Goal: Check status: Check status

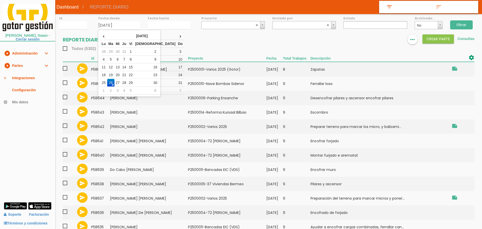
select select
click at [134, 49] on td "1" at bounding box center [130, 52] width 7 height 8
type input "[DATE]"
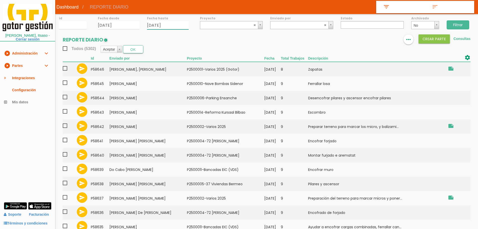
click at [161, 23] on input "26/08/2025" at bounding box center [168, 25] width 42 height 8
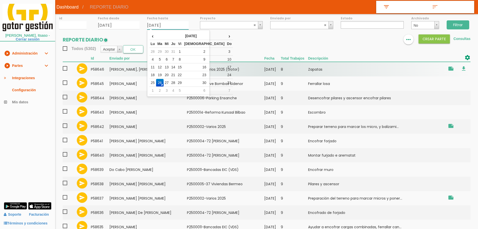
click at [169, 74] on td "20" at bounding box center [167, 75] width 7 height 8
type input "20/08/2025"
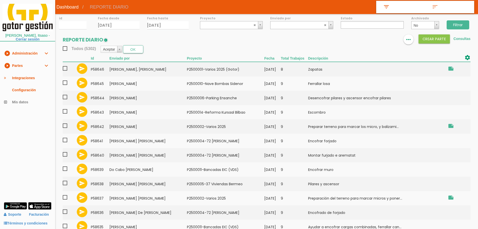
click at [451, 23] on input "Filtrar" at bounding box center [457, 24] width 23 height 9
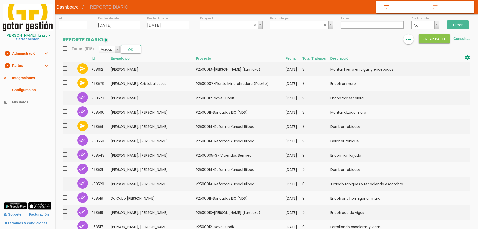
click at [357, 27] on ul at bounding box center [372, 25] width 63 height 8
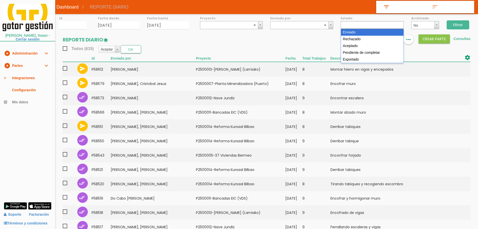
select select "1"
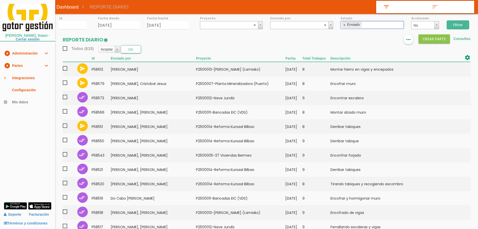
click at [454, 25] on input "Filtrar" at bounding box center [457, 24] width 23 height 9
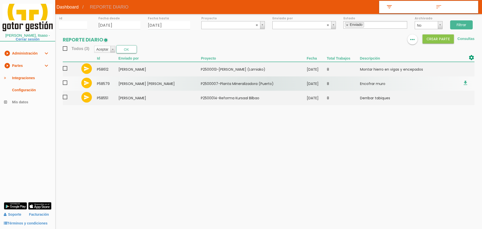
drag, startPoint x: 67, startPoint y: 66, endPoint x: 66, endPoint y: 77, distance: 10.0
click at [66, 67] on span at bounding box center [67, 68] width 9 height 6
click at [0, 0] on input "checkbox" at bounding box center [0, 0] width 0 height 0
click at [66, 83] on span at bounding box center [67, 83] width 9 height 6
click at [0, 0] on input "checkbox" at bounding box center [0, 0] width 0 height 0
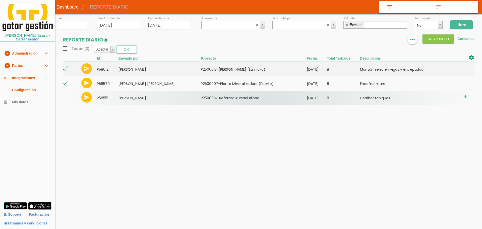
click at [65, 98] on span at bounding box center [67, 97] width 9 height 6
click at [0, 0] on input "checkbox" at bounding box center [0, 0] width 0 height 0
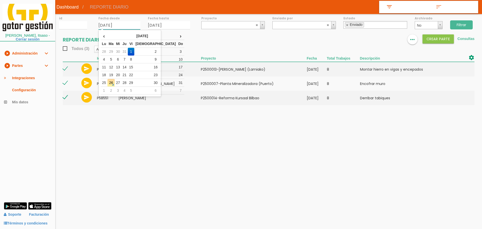
click at [127, 25] on input "01/08/2025" at bounding box center [119, 25] width 42 height 8
click at [128, 65] on td "14" at bounding box center [124, 67] width 7 height 8
type input "[DATE]"
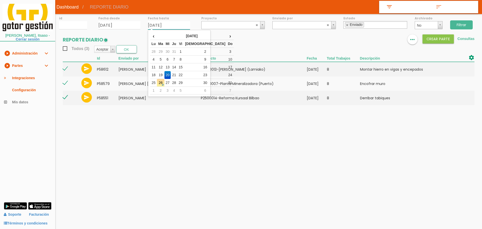
click at [172, 26] on input "20/08/2025" at bounding box center [169, 25] width 42 height 8
click at [177, 67] on td "14" at bounding box center [174, 67] width 7 height 8
type input "[DATE]"
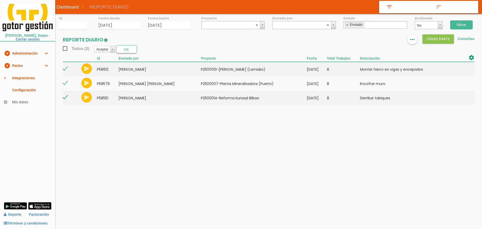
click at [464, 21] on input "Filtrar" at bounding box center [461, 24] width 23 height 9
click at [347, 26] on link at bounding box center [347, 24] width 3 height 3
select select
click at [457, 22] on input "Filtrar" at bounding box center [461, 24] width 23 height 9
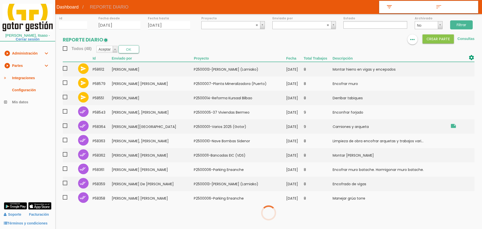
select select
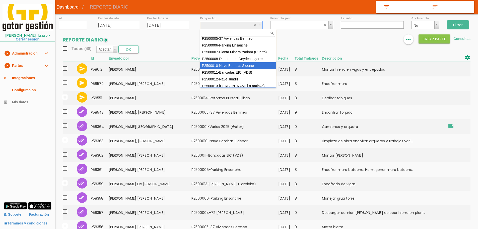
scroll to position [45, 0]
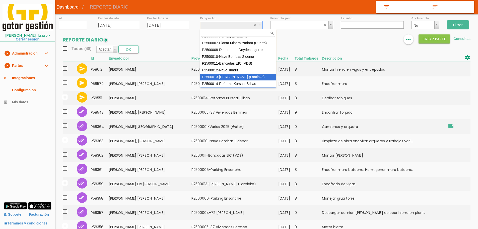
select select "96"
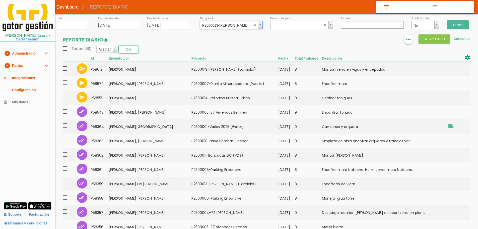
click at [459, 21] on input "Filtrar" at bounding box center [457, 24] width 23 height 9
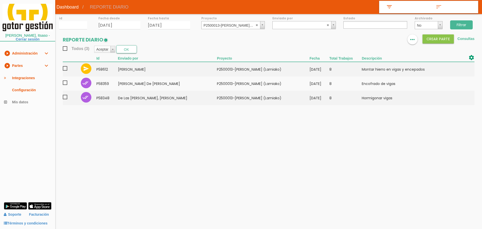
select select
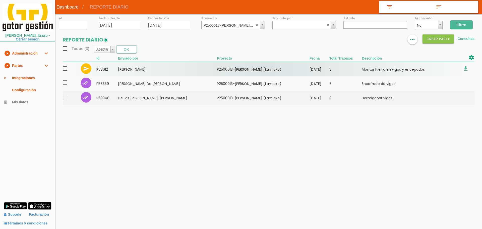
click at [64, 66] on span at bounding box center [67, 68] width 9 height 6
click at [0, 0] on input "checkbox" at bounding box center [0, 0] width 0 height 0
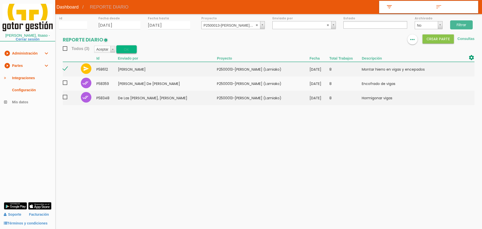
click at [124, 48] on button "OK" at bounding box center [126, 49] width 21 height 8
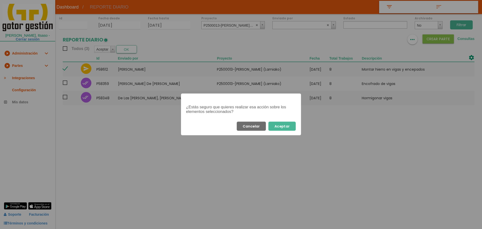
click at [293, 125] on button "Aceptar" at bounding box center [281, 125] width 27 height 9
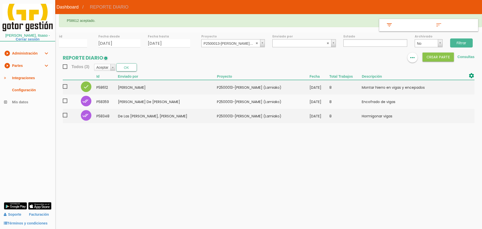
select select
click at [257, 43] on abbr at bounding box center [256, 42] width 3 height 3
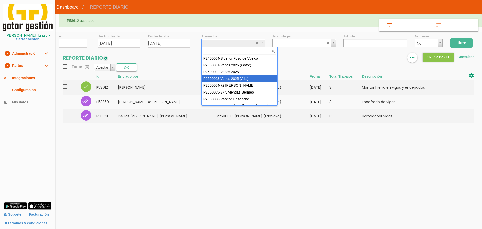
scroll to position [45, 0]
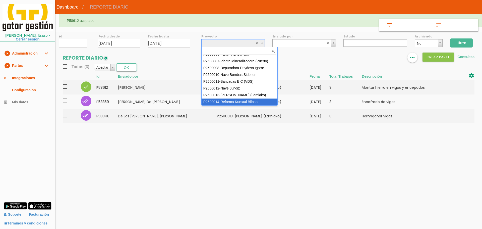
select select "97"
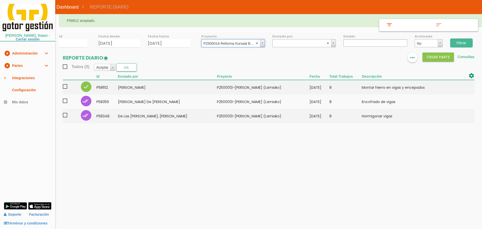
click at [460, 42] on input "Filtrar" at bounding box center [461, 42] width 23 height 9
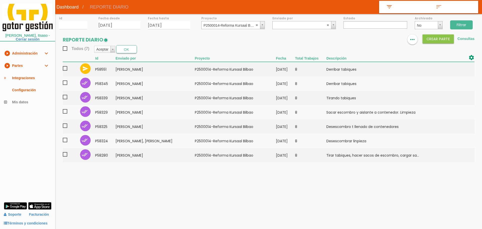
select select
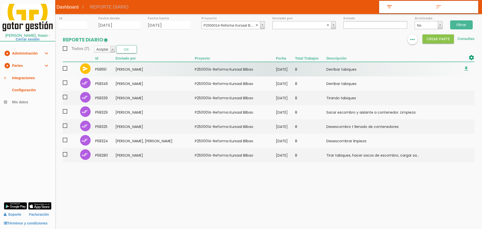
click at [66, 67] on span at bounding box center [67, 68] width 9 height 6
click at [0, 0] on input "checkbox" at bounding box center [0, 0] width 0 height 0
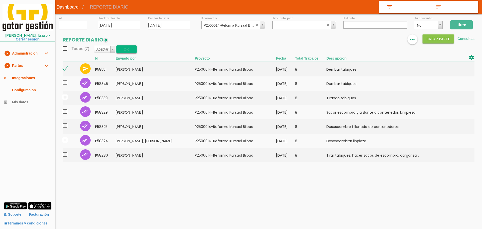
click at [124, 50] on button "OK" at bounding box center [126, 49] width 21 height 8
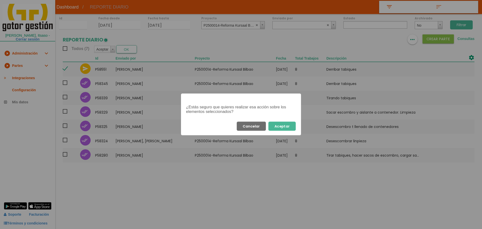
click at [283, 126] on button "Aceptar" at bounding box center [281, 125] width 27 height 9
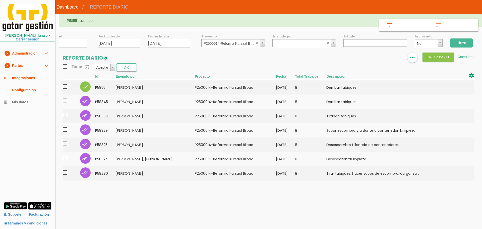
select select
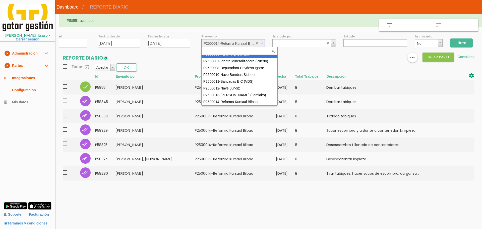
scroll to position [41, 0]
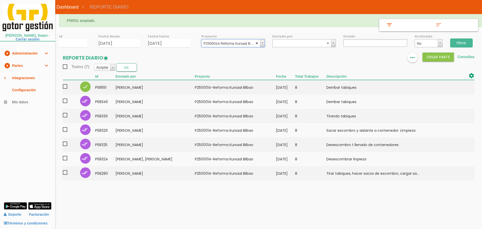
select select
click at [256, 43] on abbr at bounding box center [256, 42] width 3 height 3
click at [461, 40] on input "Filtrar" at bounding box center [461, 42] width 23 height 9
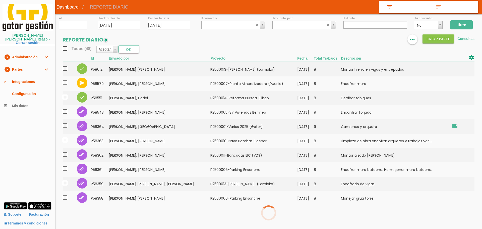
select select
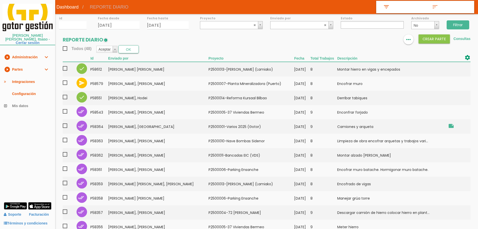
click at [223, 43] on section "REPORTE DIARIO format_list_bulleted view_column more_horiz Crear PARTE Consulta…" at bounding box center [266, 193] width 423 height 319
click at [226, 30] on div "id Fecha desde 14/08/2025 Fecha hasta 14/08/2025 Proyecto ﻿P2400004-Sidenor Fos…" at bounding box center [266, 183] width 423 height 339
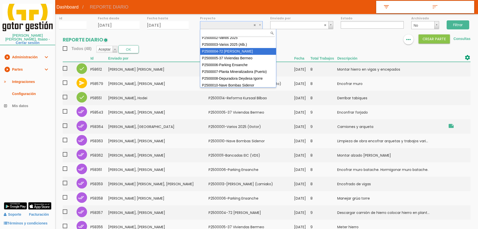
scroll to position [25, 0]
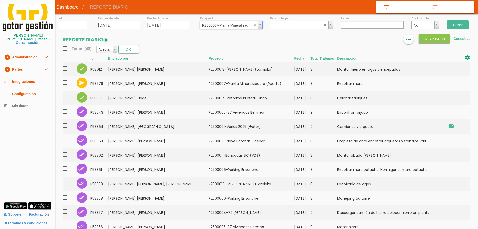
select select "89"
click at [458, 24] on input "Filtrar" at bounding box center [457, 24] width 23 height 9
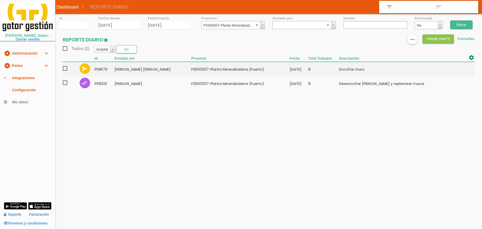
select select
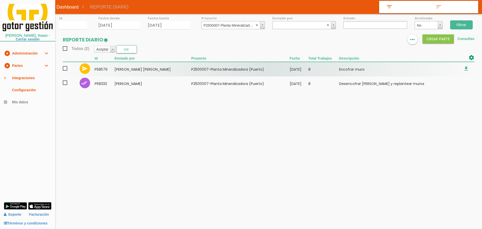
click at [64, 69] on span at bounding box center [67, 68] width 9 height 6
click at [0, 0] on input "checkbox" at bounding box center [0, 0] width 0 height 0
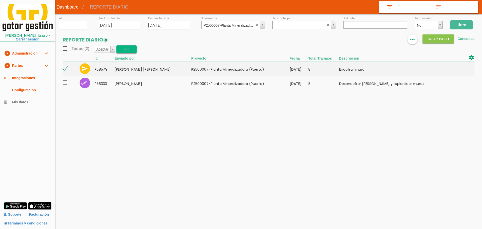
click at [123, 49] on button "OK" at bounding box center [126, 49] width 21 height 8
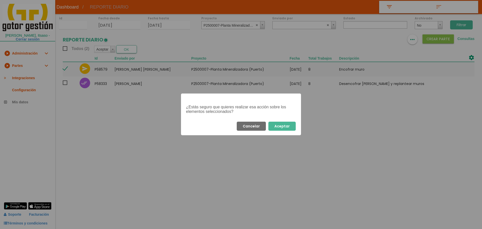
click at [287, 128] on button "Aceptar" at bounding box center [281, 125] width 27 height 9
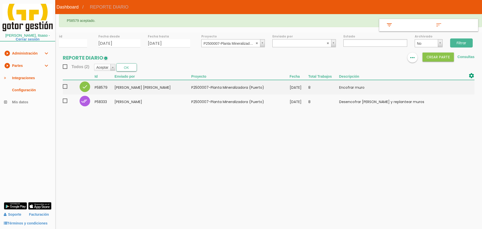
select select
click at [31, 62] on link "play_circle_filled Partes expand_more" at bounding box center [27, 65] width 55 height 12
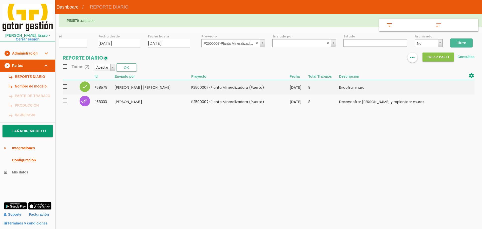
select select
click at [258, 43] on abbr at bounding box center [256, 42] width 3 height 3
click at [134, 43] on input "14/08/2025" at bounding box center [119, 43] width 42 height 8
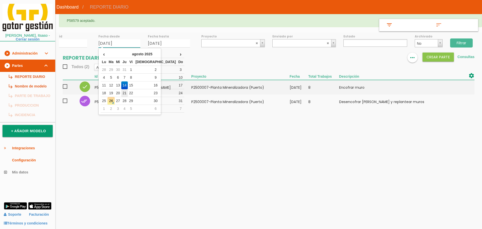
click at [128, 94] on td "21" at bounding box center [124, 93] width 7 height 8
type input "[DATE]"
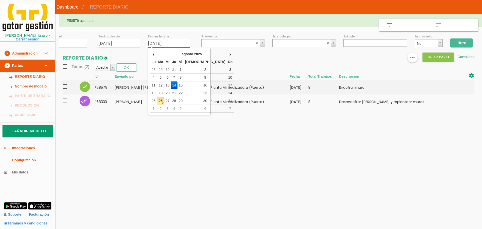
click at [177, 42] on input "14/08/2025" at bounding box center [169, 43] width 42 height 8
click at [177, 93] on td "21" at bounding box center [174, 93] width 7 height 8
type input "[DATE]"
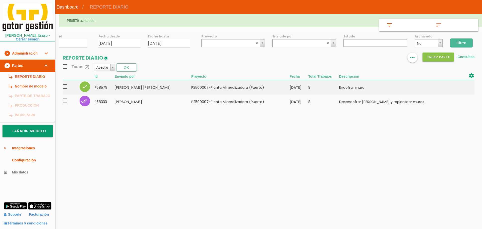
click at [463, 45] on input "Filtrar" at bounding box center [461, 42] width 23 height 9
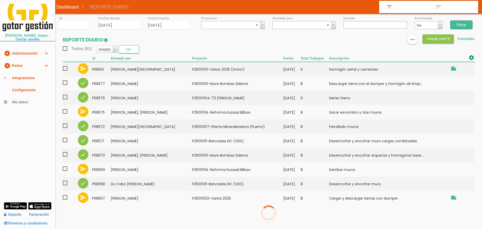
select select
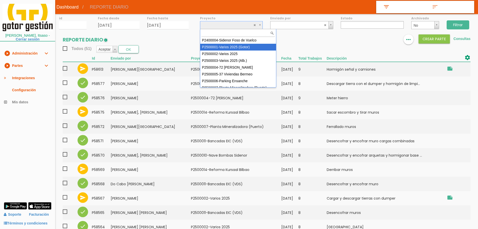
select select "83"
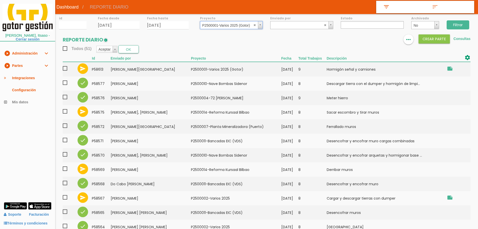
click at [457, 24] on input "Filtrar" at bounding box center [457, 24] width 23 height 9
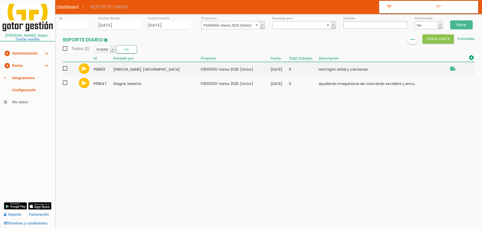
select select
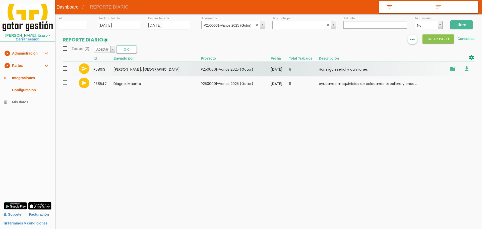
click at [64, 69] on span at bounding box center [67, 68] width 9 height 6
click at [0, 0] on input "checkbox" at bounding box center [0, 0] width 0 height 0
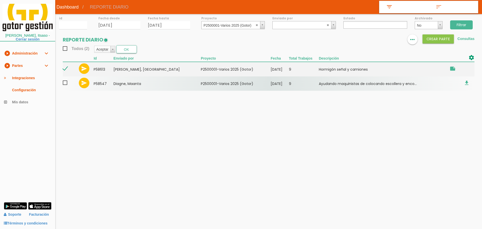
click at [66, 83] on span at bounding box center [67, 83] width 9 height 6
click at [0, 0] on input "checkbox" at bounding box center [0, 0] width 0 height 0
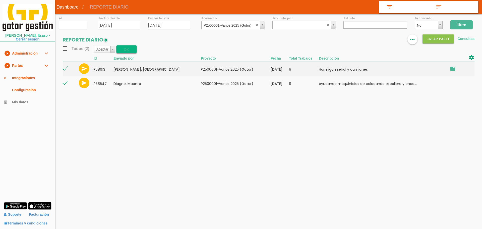
click at [123, 50] on button "OK" at bounding box center [126, 49] width 21 height 8
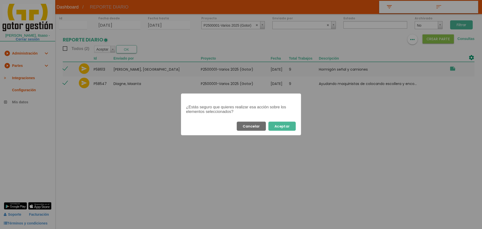
click at [290, 125] on button "Aceptar" at bounding box center [281, 125] width 27 height 9
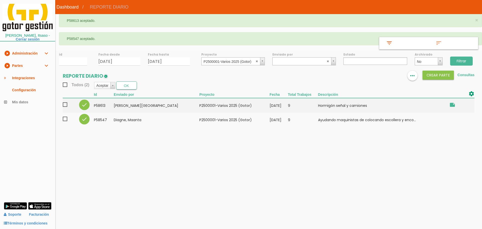
select select
click at [258, 61] on abbr at bounding box center [256, 60] width 3 height 3
click at [467, 61] on input "Filtrar" at bounding box center [461, 60] width 23 height 9
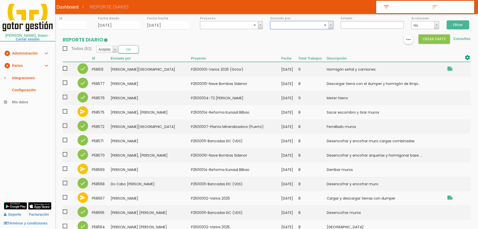
click at [346, 26] on ul at bounding box center [372, 25] width 63 height 8
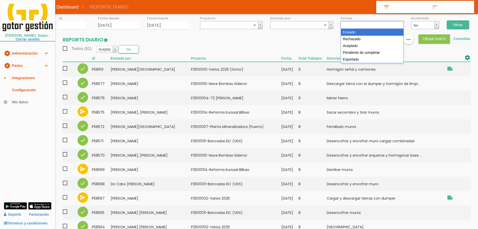
select select "1"
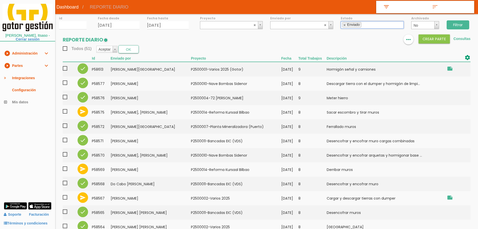
click at [455, 23] on input "Filtrar" at bounding box center [457, 24] width 23 height 9
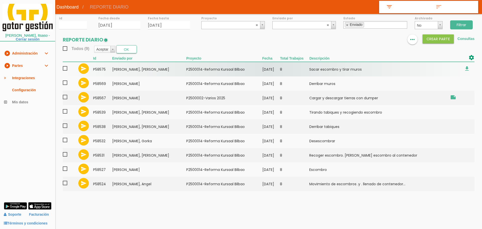
click at [65, 67] on span at bounding box center [67, 68] width 9 height 6
click at [0, 0] on input "checkbox" at bounding box center [0, 0] width 0 height 0
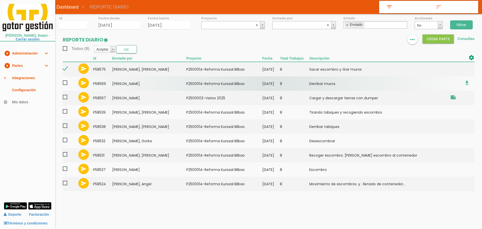
click at [66, 82] on span at bounding box center [67, 83] width 9 height 6
click at [0, 0] on input "checkbox" at bounding box center [0, 0] width 0 height 0
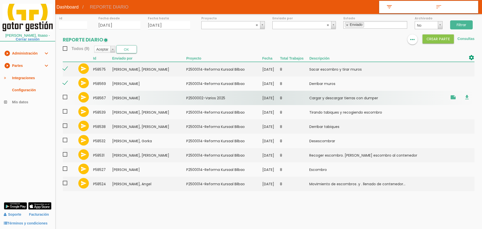
click at [65, 98] on span at bounding box center [67, 97] width 9 height 6
click at [0, 0] on input "checkbox" at bounding box center [0, 0] width 0 height 0
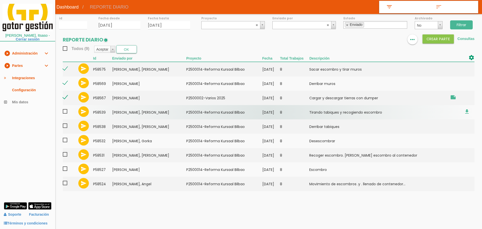
click at [65, 109] on span at bounding box center [67, 111] width 9 height 6
click at [0, 0] on input "checkbox" at bounding box center [0, 0] width 0 height 0
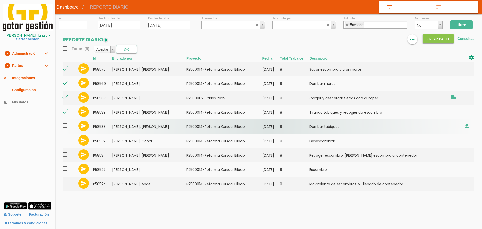
click at [65, 125] on span at bounding box center [67, 125] width 9 height 6
click at [0, 0] on input "checkbox" at bounding box center [0, 0] width 0 height 0
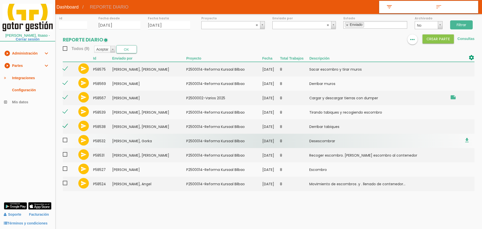
click at [65, 140] on span at bounding box center [67, 140] width 9 height 6
click at [0, 0] on input "checkbox" at bounding box center [0, 0] width 0 height 0
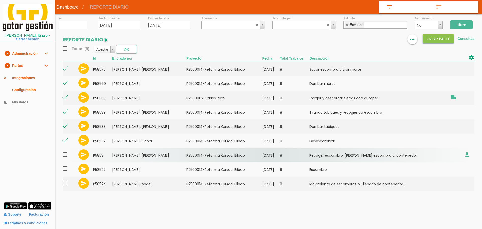
click at [65, 151] on span at bounding box center [67, 154] width 9 height 6
click at [0, 0] on input "checkbox" at bounding box center [0, 0] width 0 height 0
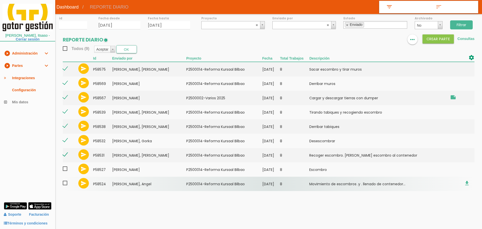
drag, startPoint x: 65, startPoint y: 169, endPoint x: 64, endPoint y: 177, distance: 8.0
click at [65, 170] on span at bounding box center [67, 168] width 9 height 6
click at [0, 0] on input "checkbox" at bounding box center [0, 0] width 0 height 0
click at [65, 182] on span at bounding box center [67, 183] width 9 height 6
click at [0, 0] on input "checkbox" at bounding box center [0, 0] width 0 height 0
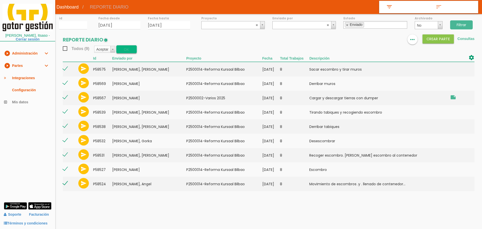
click at [132, 51] on button "OK" at bounding box center [126, 49] width 21 height 8
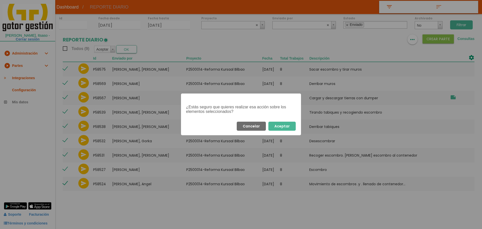
click at [288, 125] on button "Aceptar" at bounding box center [281, 125] width 27 height 9
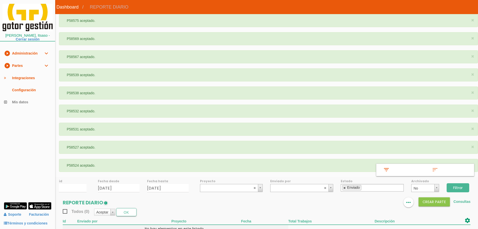
click at [345, 187] on link at bounding box center [344, 187] width 3 height 3
select select
click at [465, 189] on input "Filtrar" at bounding box center [457, 187] width 23 height 9
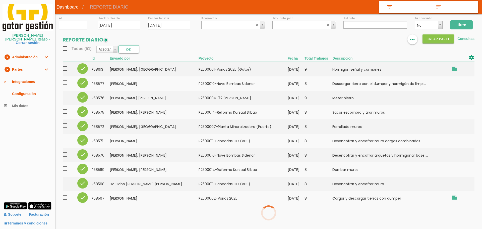
select select
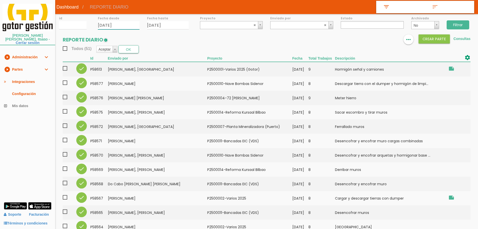
click at [121, 23] on input "[DATE]" at bounding box center [119, 25] width 42 height 8
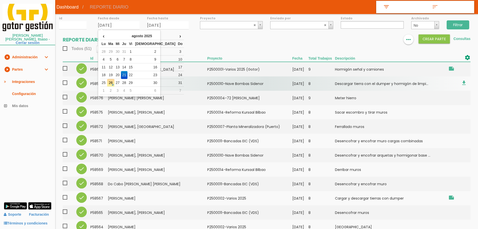
click at [98, 83] on td "58577" at bounding box center [99, 83] width 18 height 14
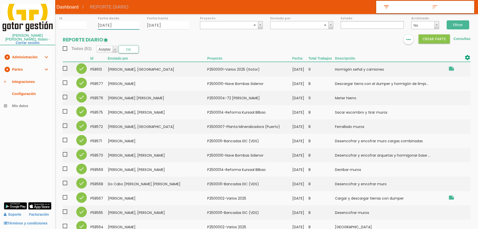
click at [126, 25] on input "21/08/2025" at bounding box center [119, 25] width 42 height 8
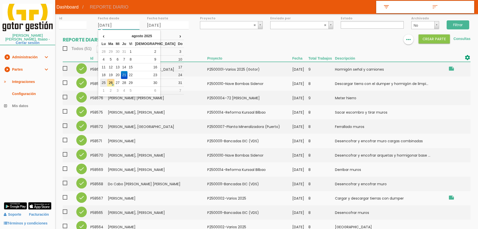
click at [107, 83] on td "25" at bounding box center [103, 83] width 7 height 8
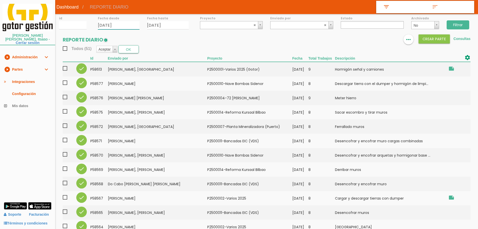
type input "[DATE]"
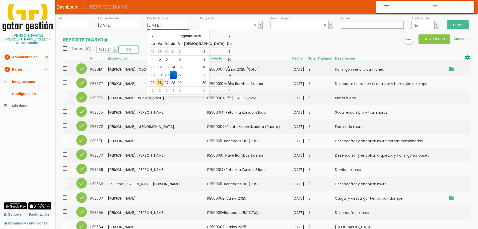
click at [175, 22] on input "21/08/2025" at bounding box center [168, 25] width 42 height 8
click at [154, 82] on td "25" at bounding box center [152, 83] width 7 height 8
type input "[DATE]"
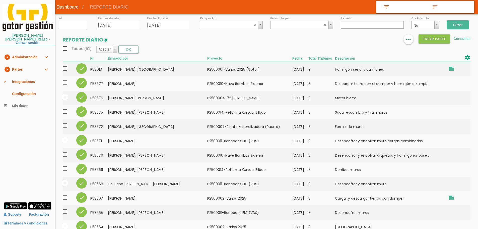
click at [461, 23] on input "Filtrar" at bounding box center [457, 24] width 23 height 9
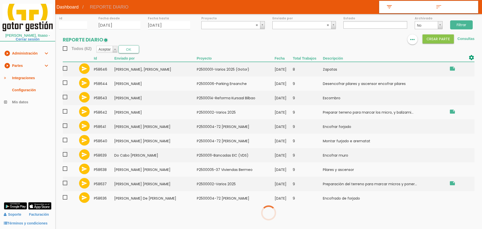
select select
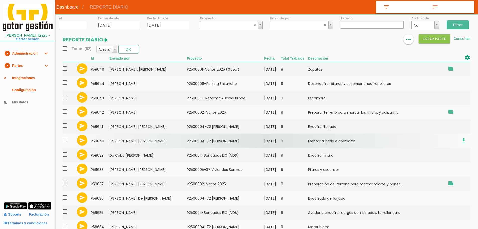
click at [165, 144] on td "Domingues Pereira, Paulo Alexandre" at bounding box center [148, 140] width 78 height 14
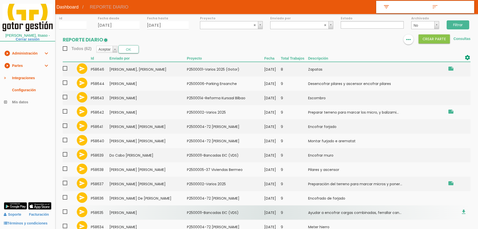
click at [130, 213] on td "Iglesias Perales, Ramiro" at bounding box center [148, 212] width 78 height 14
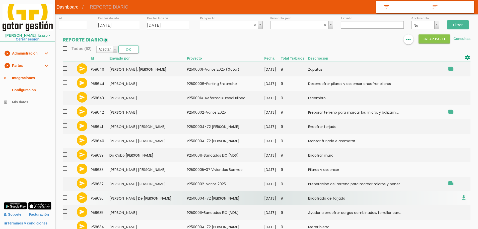
click at [133, 197] on td "Lopez Fereira, Jhoanel De Jesus" at bounding box center [148, 198] width 78 height 14
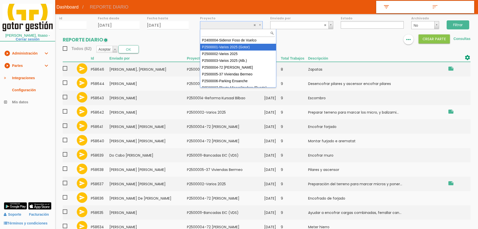
select select "83"
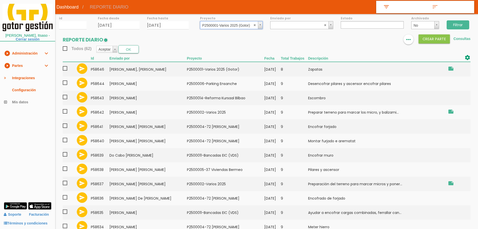
click at [454, 24] on input "Filtrar" at bounding box center [457, 24] width 23 height 9
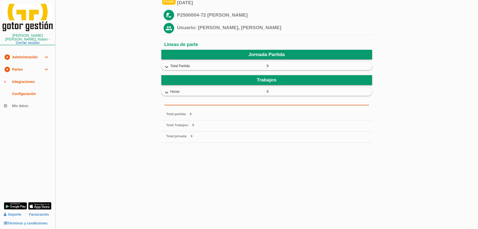
scroll to position [125, 0]
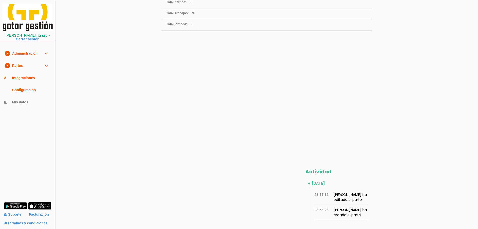
scroll to position [150, 0]
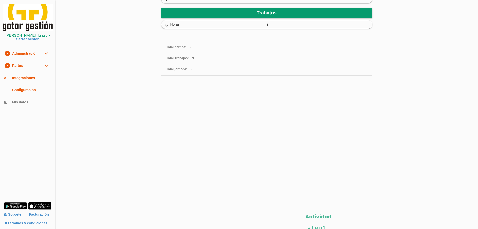
scroll to position [150, 0]
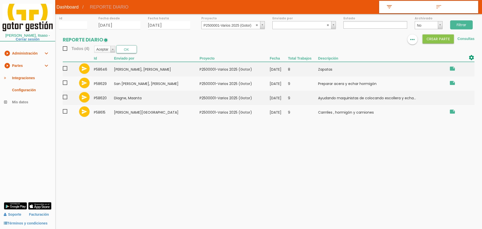
select select
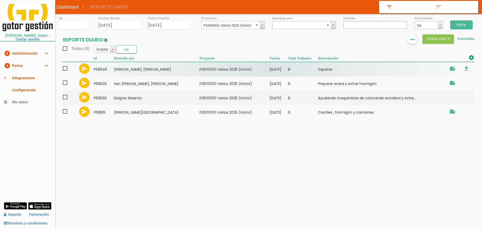
click at [138, 70] on td "Goncalves Aniceto, Roberto Carlos" at bounding box center [157, 69] width 86 height 15
click at [65, 68] on span at bounding box center [67, 68] width 9 height 6
click at [0, 0] on input "checkbox" at bounding box center [0, 0] width 0 height 0
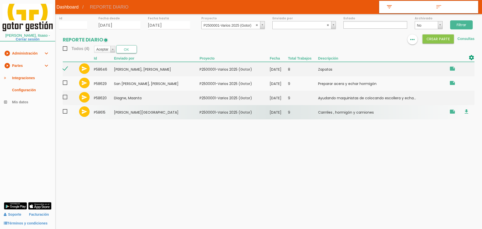
click at [66, 108] on td at bounding box center [70, 112] width 14 height 14
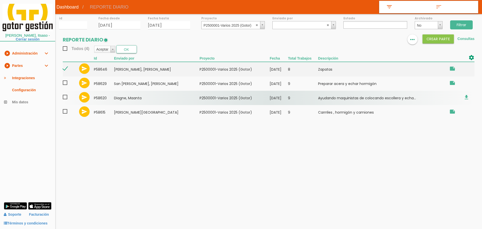
click at [66, 95] on span at bounding box center [67, 97] width 9 height 6
click at [0, 0] on input "checkbox" at bounding box center [0, 0] width 0 height 0
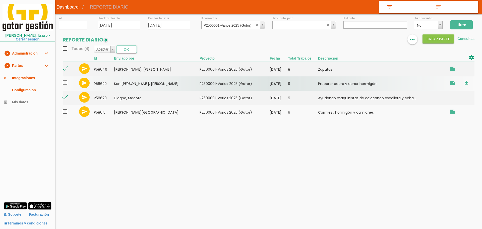
click at [66, 82] on span at bounding box center [67, 83] width 9 height 6
click at [0, 0] on input "checkbox" at bounding box center [0, 0] width 0 height 0
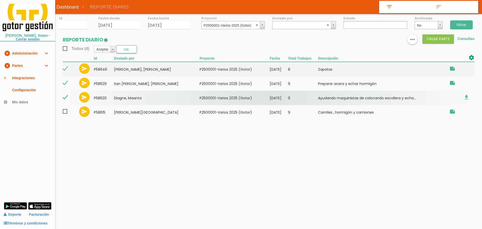
drag, startPoint x: 65, startPoint y: 111, endPoint x: 78, endPoint y: 100, distance: 17.4
click at [65, 111] on span at bounding box center [67, 111] width 9 height 6
click at [0, 0] on input "checkbox" at bounding box center [0, 0] width 0 height 0
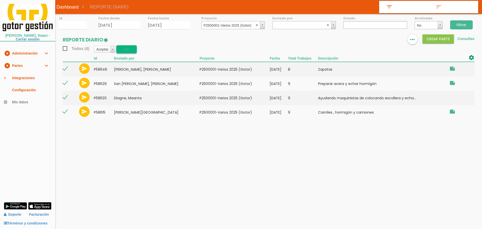
click at [130, 52] on button "OK" at bounding box center [126, 49] width 21 height 8
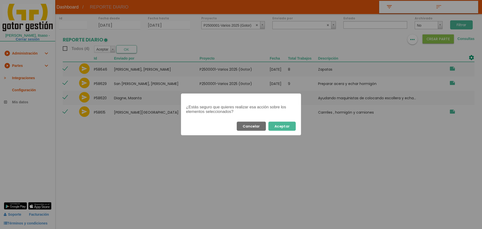
click at [288, 127] on button "Aceptar" at bounding box center [281, 125] width 27 height 9
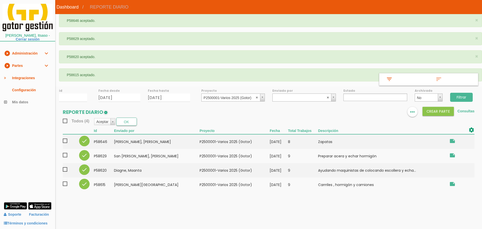
select select
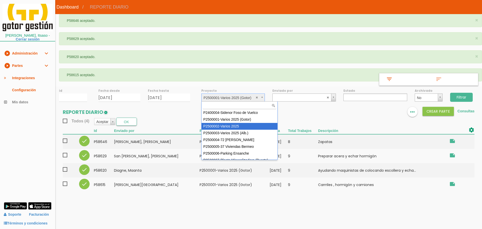
select select "84"
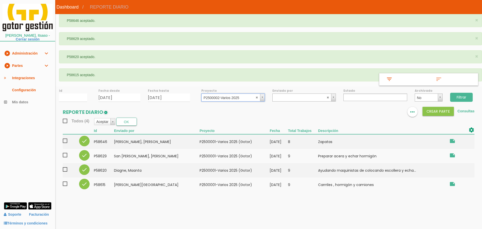
click at [457, 98] on input "Filtrar" at bounding box center [461, 97] width 23 height 9
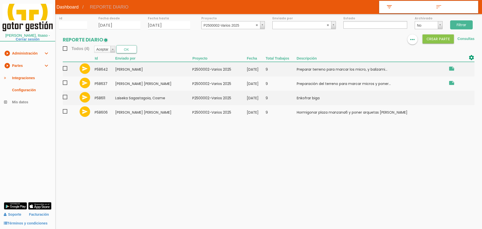
select select
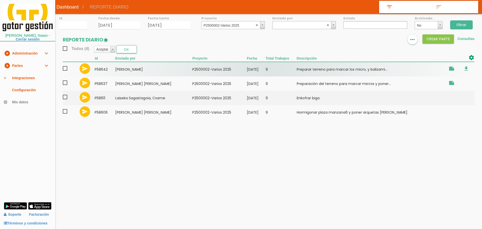
click at [65, 69] on span at bounding box center [67, 68] width 9 height 6
click at [0, 0] on input "checkbox" at bounding box center [0, 0] width 0 height 0
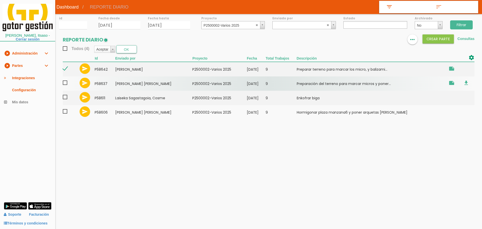
click at [65, 82] on span at bounding box center [67, 83] width 9 height 6
click at [0, 0] on input "checkbox" at bounding box center [0, 0] width 0 height 0
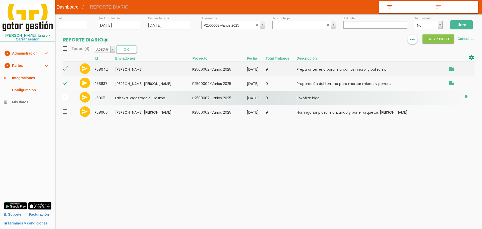
click at [65, 97] on span at bounding box center [67, 97] width 9 height 6
click at [0, 0] on input "checkbox" at bounding box center [0, 0] width 0 height 0
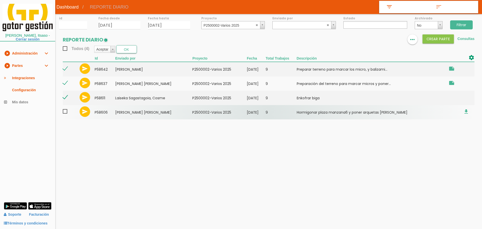
click at [65, 111] on span at bounding box center [67, 111] width 9 height 6
click at [0, 0] on input "checkbox" at bounding box center [0, 0] width 0 height 0
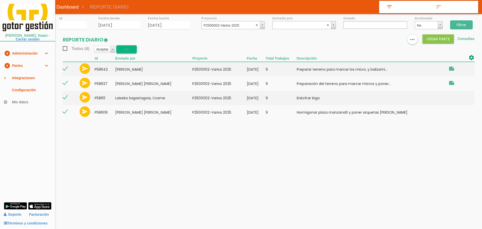
click at [124, 52] on button "OK" at bounding box center [126, 49] width 21 height 8
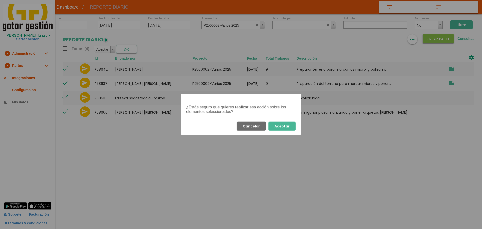
click at [288, 122] on button "Aceptar" at bounding box center [281, 125] width 27 height 9
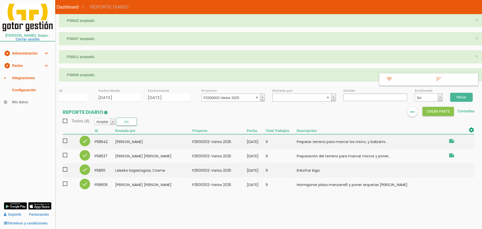
select select
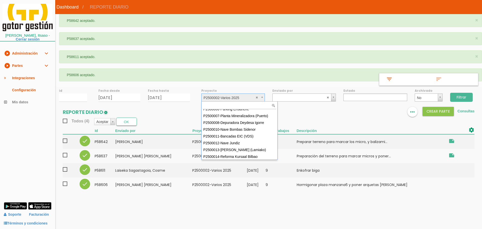
scroll to position [45, 0]
select select "90"
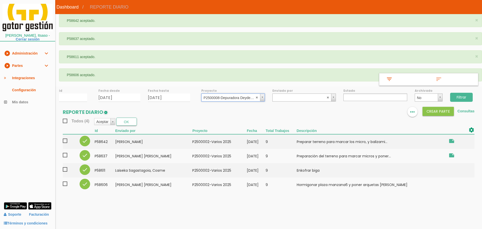
click at [468, 96] on input "Filtrar" at bounding box center [461, 97] width 23 height 9
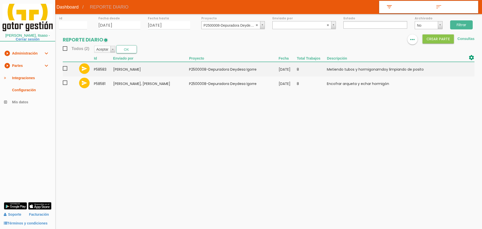
select select
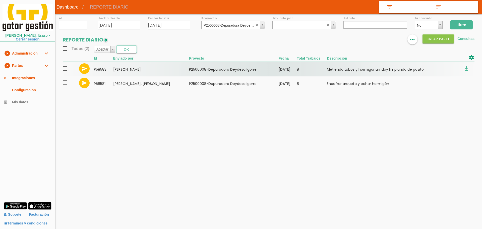
click at [66, 68] on span at bounding box center [67, 68] width 9 height 6
click at [0, 0] on input "checkbox" at bounding box center [0, 0] width 0 height 0
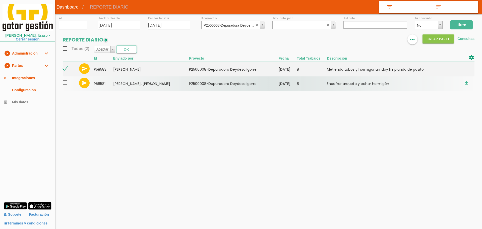
click at [65, 84] on span at bounding box center [67, 83] width 9 height 6
click at [0, 0] on input "checkbox" at bounding box center [0, 0] width 0 height 0
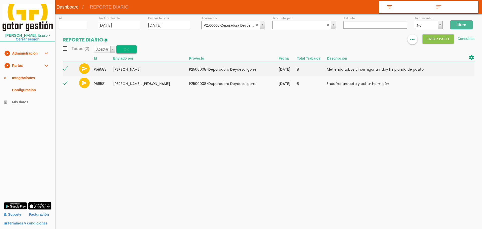
click at [126, 48] on button "OK" at bounding box center [126, 49] width 21 height 8
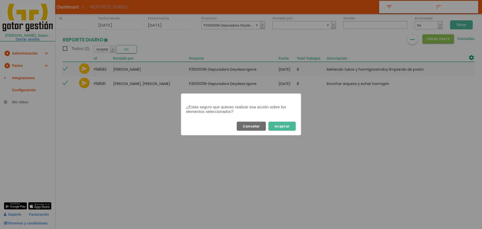
click at [284, 125] on button "Aceptar" at bounding box center [281, 125] width 27 height 9
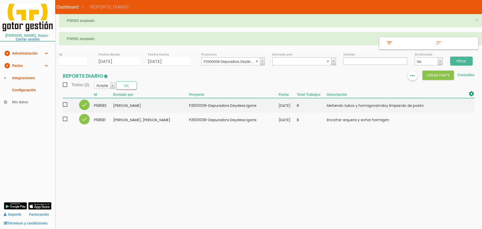
select select
click at [256, 60] on abbr at bounding box center [256, 60] width 3 height 3
click at [463, 61] on input "Filtrar" at bounding box center [461, 60] width 23 height 9
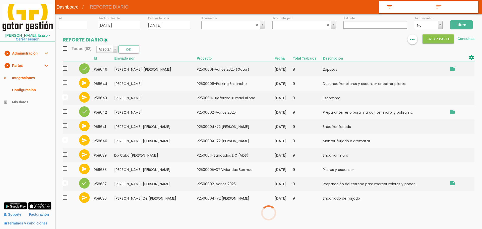
select select
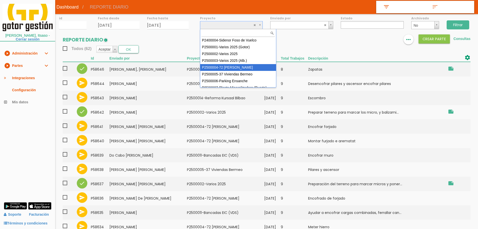
select select "86"
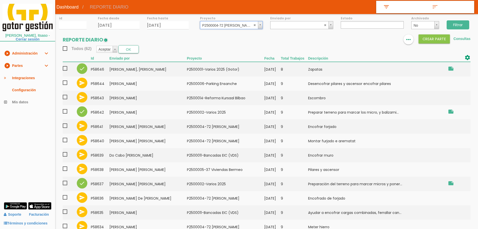
click at [464, 27] on input "Filtrar" at bounding box center [457, 24] width 23 height 9
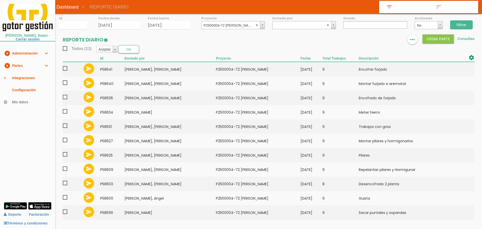
select select
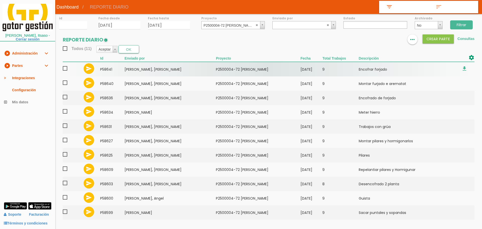
click at [67, 71] on span at bounding box center [67, 68] width 9 height 6
click at [0, 0] on input "checkbox" at bounding box center [0, 0] width 0 height 0
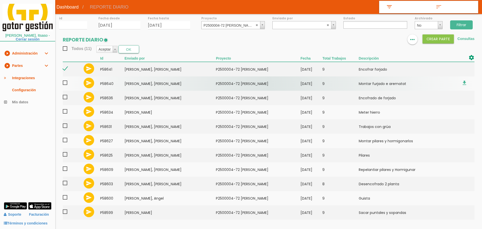
click at [66, 82] on span at bounding box center [67, 83] width 9 height 6
click at [0, 0] on input "checkbox" at bounding box center [0, 0] width 0 height 0
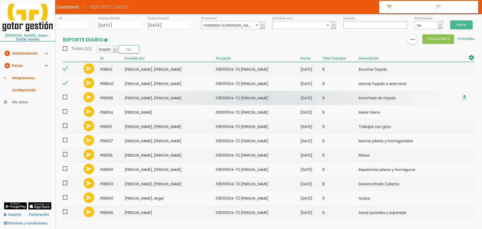
click at [63, 98] on span at bounding box center [67, 97] width 9 height 6
click at [0, 0] on input "checkbox" at bounding box center [0, 0] width 0 height 0
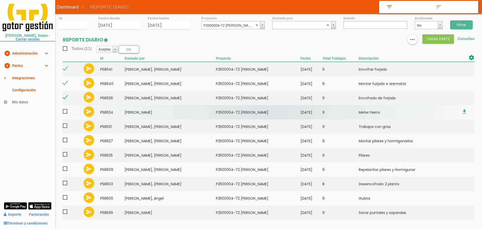
click at [67, 111] on span at bounding box center [67, 111] width 9 height 6
click at [0, 0] on input "checkbox" at bounding box center [0, 0] width 0 height 0
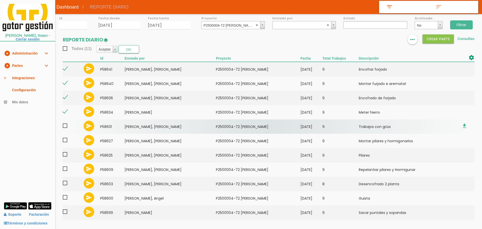
click at [65, 127] on span at bounding box center [67, 125] width 9 height 6
click at [0, 0] on input "checkbox" at bounding box center [0, 0] width 0 height 0
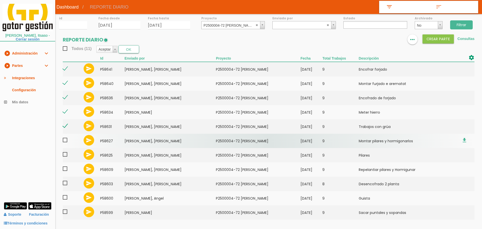
click at [65, 138] on span at bounding box center [67, 140] width 9 height 6
click at [0, 0] on input "checkbox" at bounding box center [0, 0] width 0 height 0
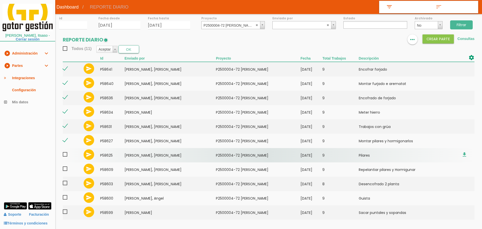
click at [66, 151] on span at bounding box center [67, 154] width 9 height 6
click at [0, 0] on input "checkbox" at bounding box center [0, 0] width 0 height 0
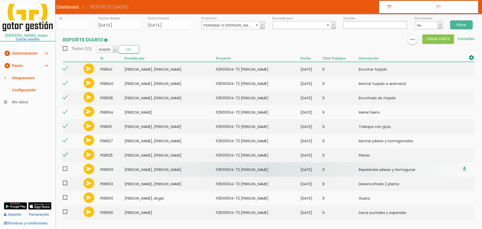
click at [66, 166] on span at bounding box center [67, 168] width 9 height 6
click at [0, 0] on input "checkbox" at bounding box center [0, 0] width 0 height 0
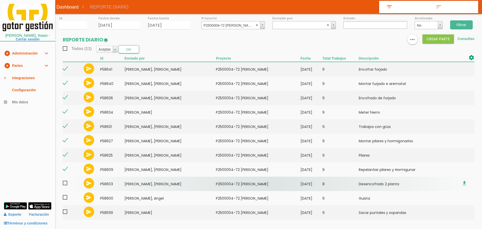
click at [66, 182] on span at bounding box center [67, 183] width 9 height 6
click at [0, 0] on input "checkbox" at bounding box center [0, 0] width 0 height 0
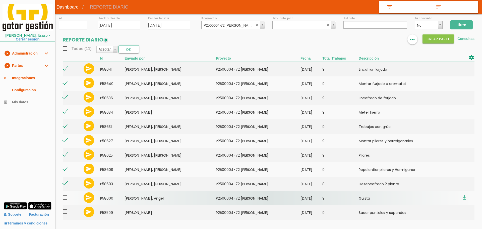
click at [66, 197] on span at bounding box center [67, 197] width 9 height 6
click at [0, 0] on input "checkbox" at bounding box center [0, 0] width 0 height 0
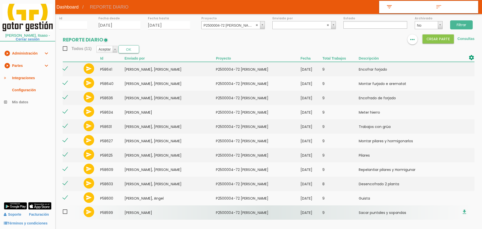
click at [66, 212] on span at bounding box center [67, 211] width 9 height 6
click at [0, 0] on input "checkbox" at bounding box center [0, 0] width 0 height 0
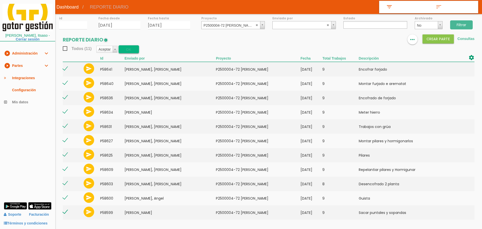
click at [130, 50] on button "OK" at bounding box center [128, 49] width 21 height 8
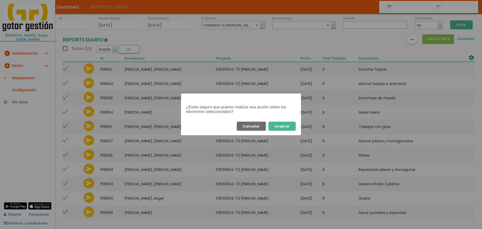
click at [290, 127] on button "Aceptar" at bounding box center [281, 125] width 27 height 9
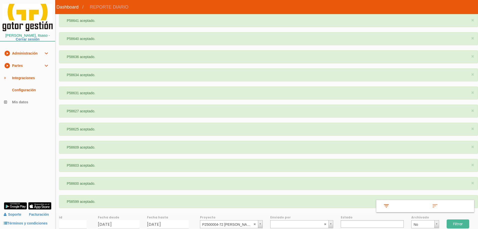
select select
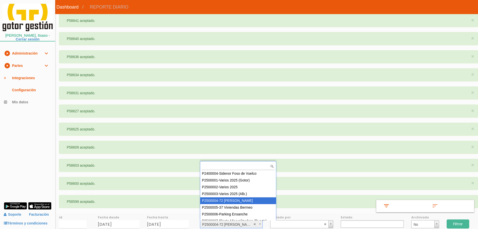
scroll to position [4, 0]
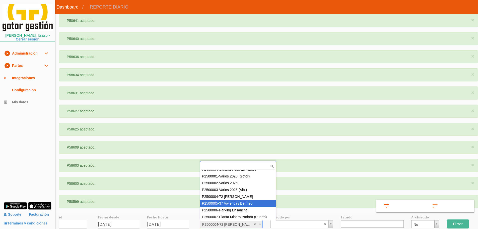
select select "87"
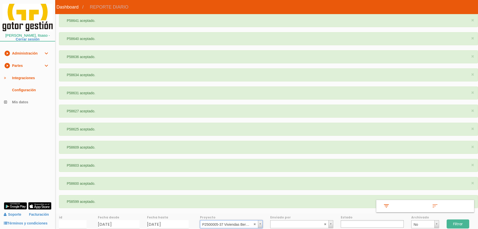
click at [462, 223] on input "Filtrar" at bounding box center [457, 223] width 23 height 9
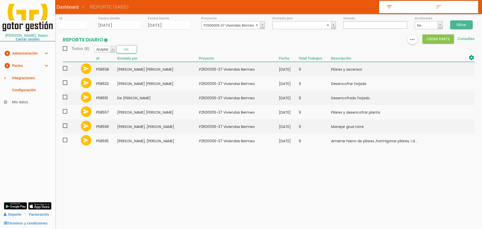
select select
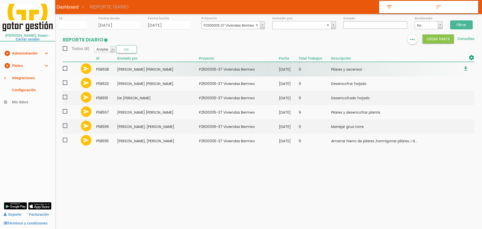
click at [64, 69] on span at bounding box center [67, 68] width 9 height 6
click at [0, 0] on input "checkbox" at bounding box center [0, 0] width 0 height 0
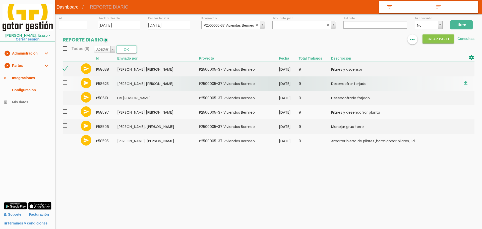
click at [66, 81] on span at bounding box center [67, 83] width 9 height 6
click at [0, 0] on input "checkbox" at bounding box center [0, 0] width 0 height 0
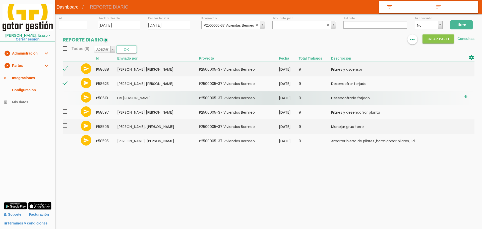
click at [66, 97] on span at bounding box center [67, 97] width 9 height 6
click at [0, 0] on input "checkbox" at bounding box center [0, 0] width 0 height 0
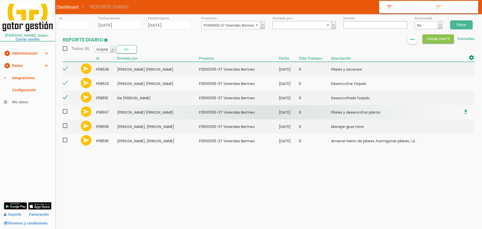
click at [66, 114] on span at bounding box center [67, 111] width 9 height 6
click at [0, 0] on input "checkbox" at bounding box center [0, 0] width 0 height 0
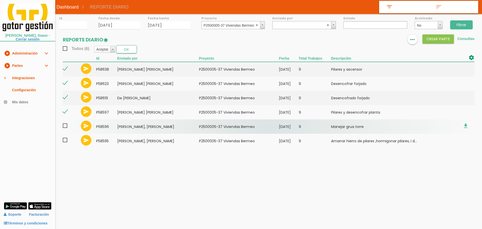
click at [66, 125] on span at bounding box center [67, 125] width 9 height 6
click at [0, 0] on input "checkbox" at bounding box center [0, 0] width 0 height 0
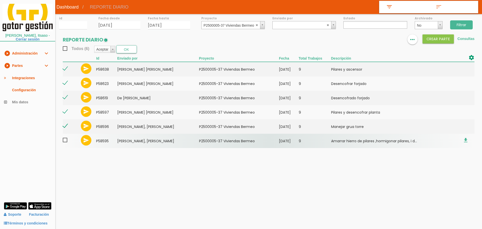
click at [65, 142] on span at bounding box center [67, 140] width 9 height 6
click at [0, 0] on input "checkbox" at bounding box center [0, 0] width 0 height 0
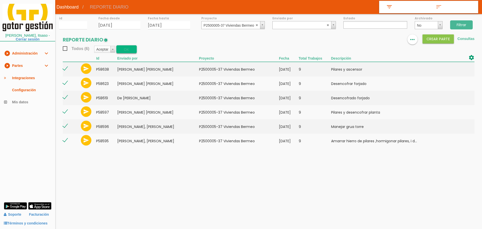
click at [129, 48] on button "OK" at bounding box center [126, 49] width 21 height 8
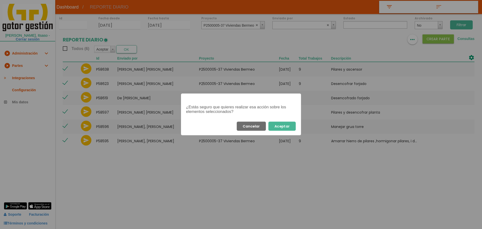
click at [285, 127] on button "Aceptar" at bounding box center [281, 125] width 27 height 9
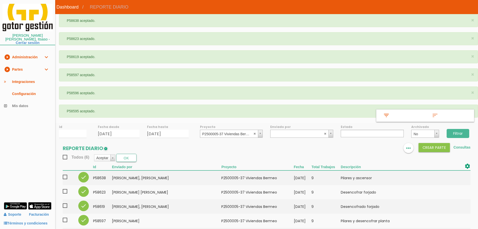
select select
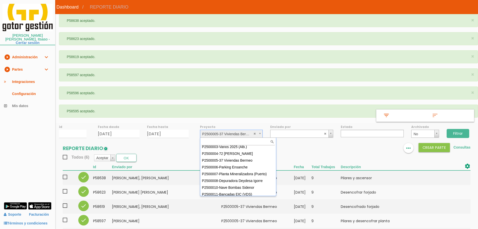
scroll to position [45, 0]
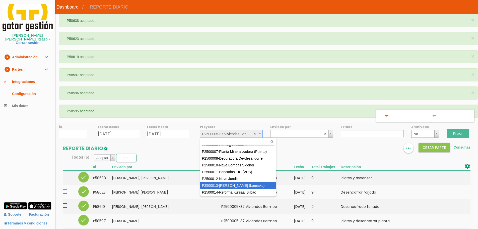
select select "96"
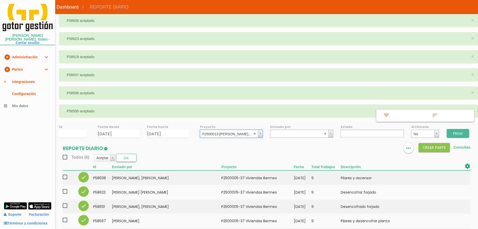
click at [457, 134] on input "Filtrar" at bounding box center [457, 133] width 23 height 9
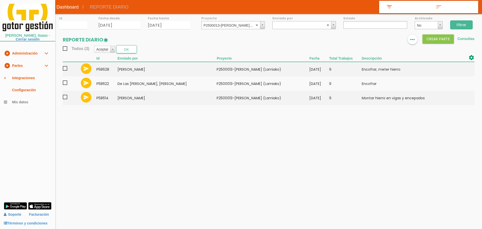
select select
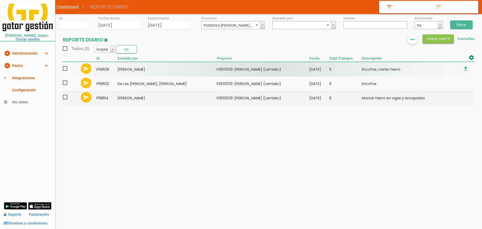
click at [66, 68] on span at bounding box center [67, 68] width 9 height 6
click at [0, 0] on input "checkbox" at bounding box center [0, 0] width 0 height 0
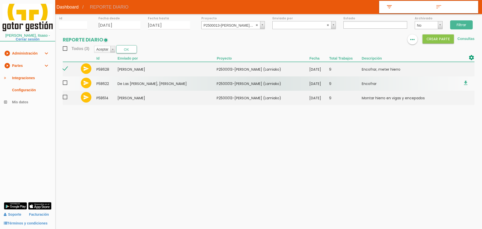
click at [65, 85] on span at bounding box center [67, 83] width 9 height 6
click at [0, 0] on input "checkbox" at bounding box center [0, 0] width 0 height 0
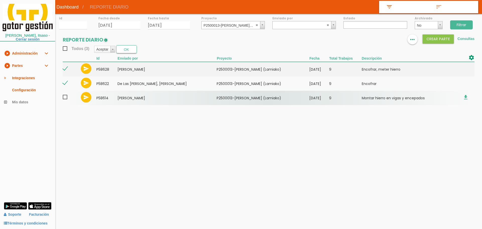
click at [65, 99] on span at bounding box center [67, 97] width 9 height 6
click at [0, 0] on input "checkbox" at bounding box center [0, 0] width 0 height 0
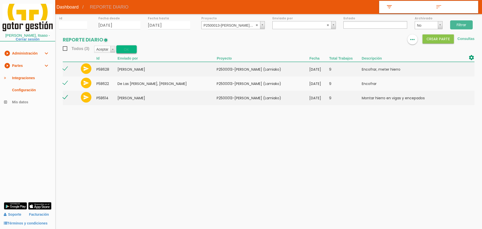
click at [128, 50] on button "OK" at bounding box center [126, 49] width 21 height 8
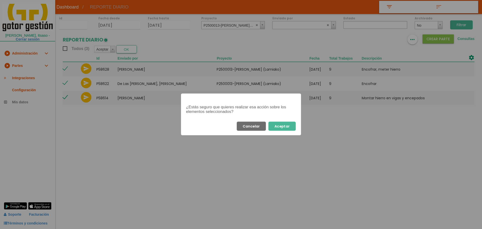
click at [286, 128] on button "Aceptar" at bounding box center [281, 125] width 27 height 9
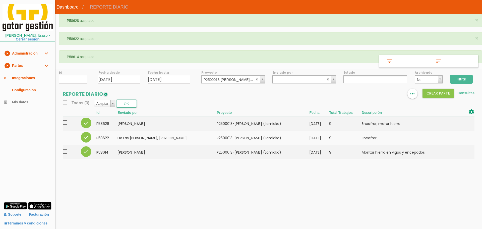
select select
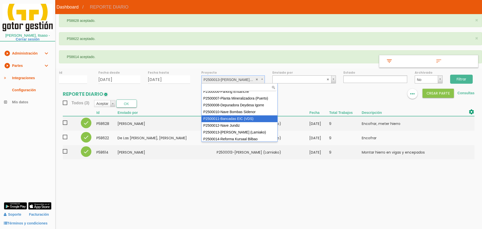
scroll to position [45, 0]
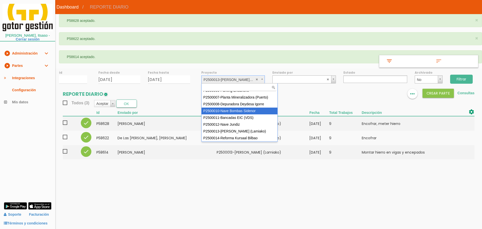
select select "92"
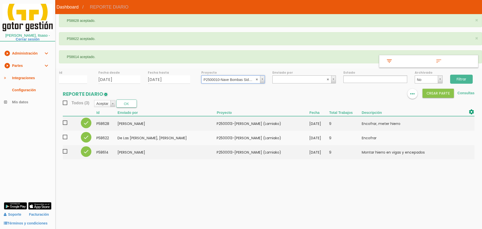
click at [461, 79] on input "Filtrar" at bounding box center [461, 78] width 23 height 9
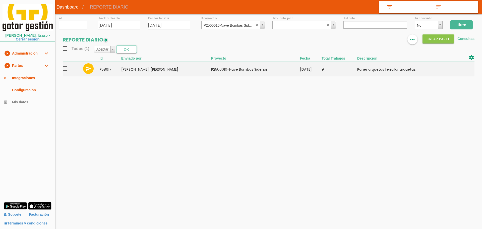
select select
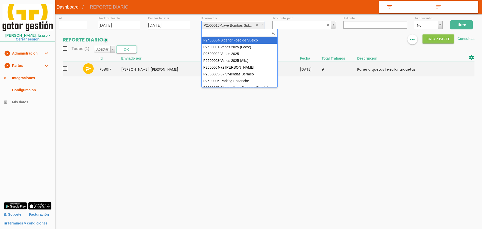
select select "81"
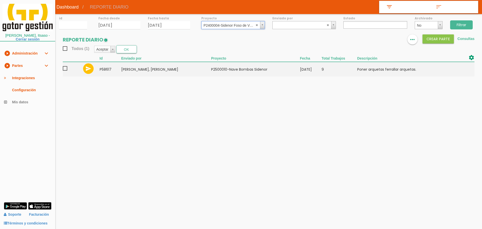
click at [463, 25] on input "Filtrar" at bounding box center [461, 24] width 23 height 9
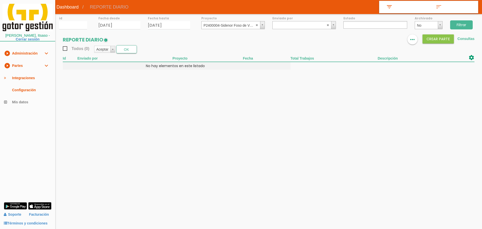
select select
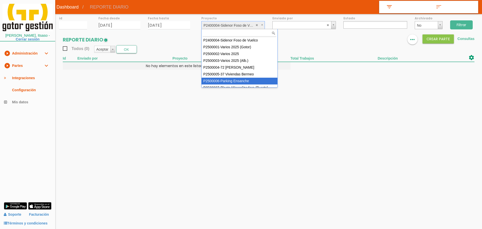
select select "88"
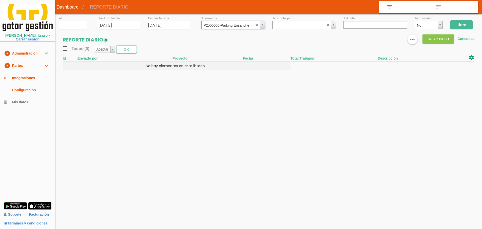
click at [463, 23] on input "Filtrar" at bounding box center [461, 24] width 23 height 9
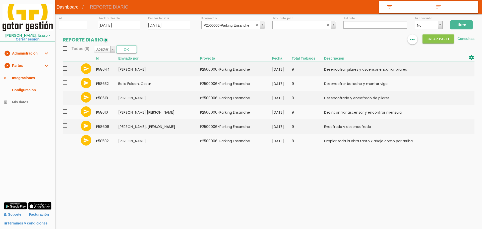
select select
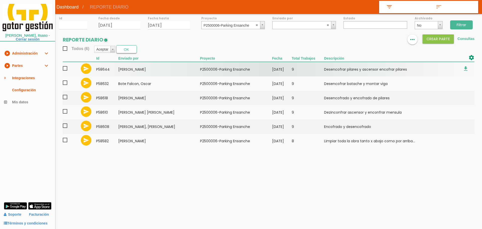
click at [69, 71] on span at bounding box center [67, 68] width 9 height 6
click at [0, 0] on input "checkbox" at bounding box center [0, 0] width 0 height 0
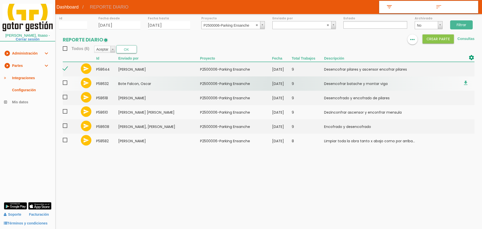
click at [65, 83] on span at bounding box center [67, 83] width 9 height 6
click at [0, 0] on input "checkbox" at bounding box center [0, 0] width 0 height 0
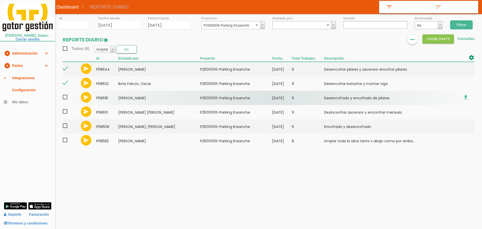
click at [65, 97] on span at bounding box center [67, 97] width 9 height 6
click at [0, 0] on input "checkbox" at bounding box center [0, 0] width 0 height 0
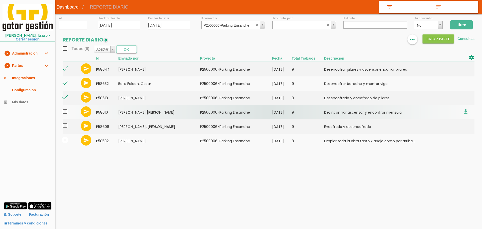
click at [65, 112] on span at bounding box center [67, 111] width 9 height 6
click at [0, 0] on input "checkbox" at bounding box center [0, 0] width 0 height 0
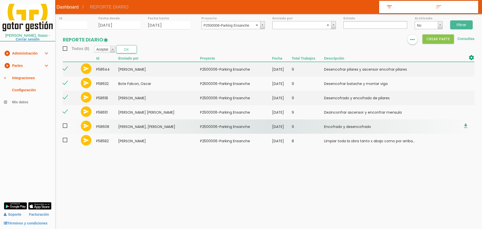
click at [65, 126] on span at bounding box center [67, 125] width 9 height 6
click at [0, 0] on input "checkbox" at bounding box center [0, 0] width 0 height 0
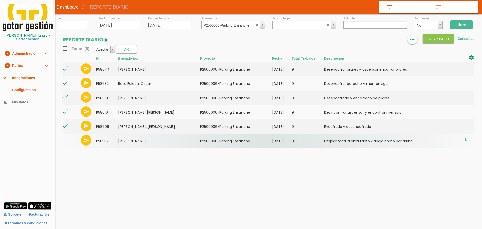
click at [66, 140] on span at bounding box center [67, 140] width 9 height 6
click at [0, 0] on input "checkbox" at bounding box center [0, 0] width 0 height 0
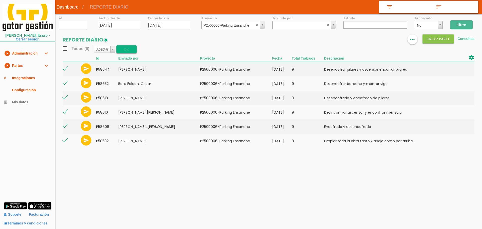
click at [124, 49] on button "OK" at bounding box center [126, 49] width 21 height 8
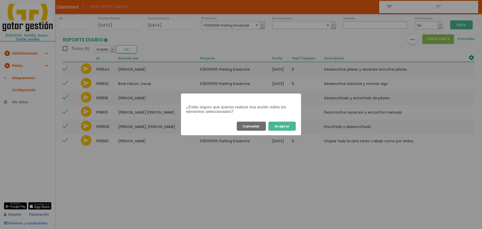
click at [292, 126] on button "Aceptar" at bounding box center [281, 125] width 27 height 9
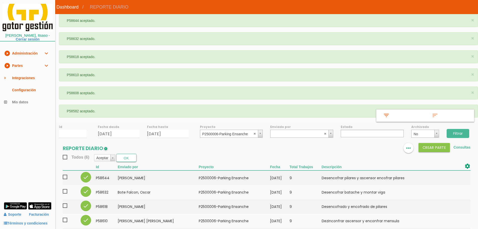
select select
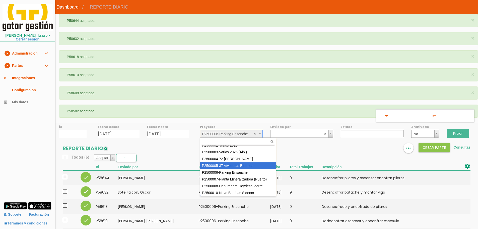
scroll to position [25, 0]
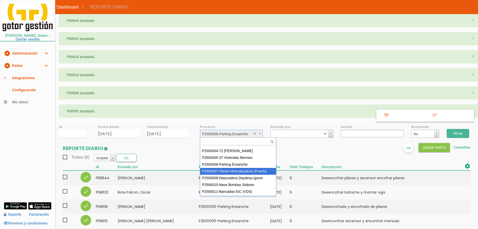
select select "89"
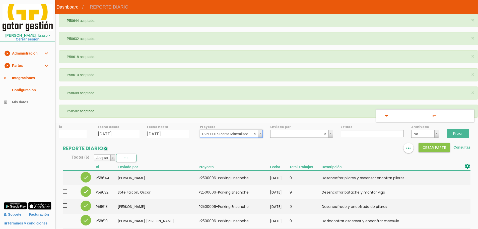
click at [463, 131] on input "Filtrar" at bounding box center [457, 133] width 23 height 9
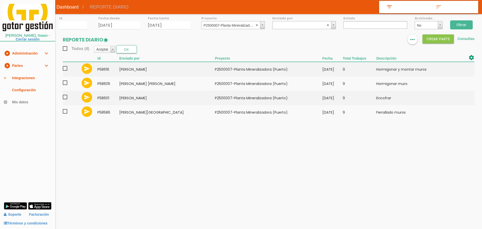
select select
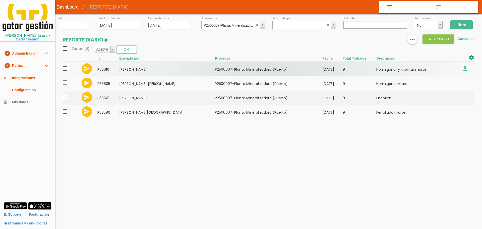
click at [63, 69] on span at bounding box center [67, 68] width 9 height 6
click at [0, 0] on input "checkbox" at bounding box center [0, 0] width 0 height 0
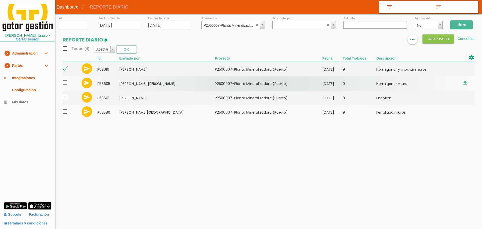
click at [65, 82] on span at bounding box center [67, 83] width 9 height 6
click at [0, 0] on input "checkbox" at bounding box center [0, 0] width 0 height 0
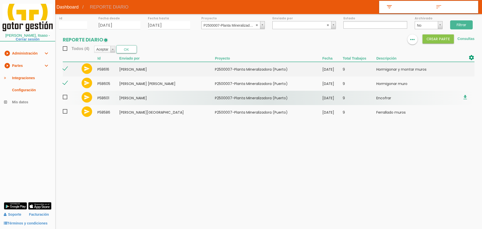
click at [65, 97] on span at bounding box center [67, 97] width 9 height 6
click at [0, 0] on input "checkbox" at bounding box center [0, 0] width 0 height 0
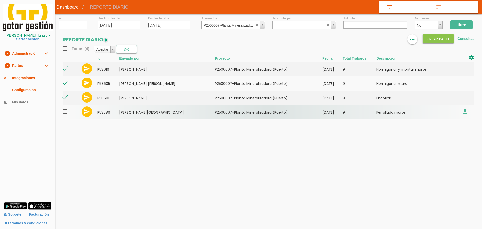
click at [66, 110] on span at bounding box center [67, 111] width 9 height 6
click at [0, 0] on input "checkbox" at bounding box center [0, 0] width 0 height 0
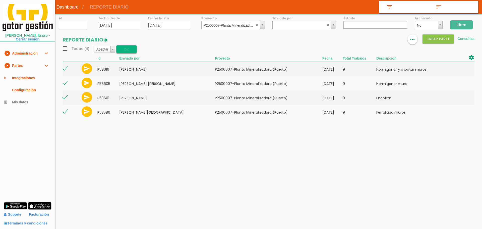
click at [123, 51] on button "OK" at bounding box center [126, 49] width 21 height 8
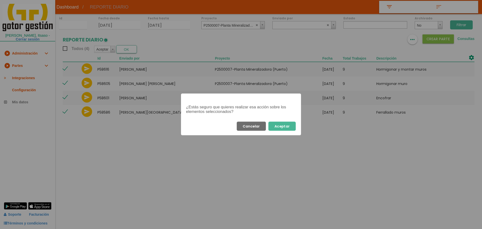
click at [288, 125] on button "Aceptar" at bounding box center [281, 125] width 27 height 9
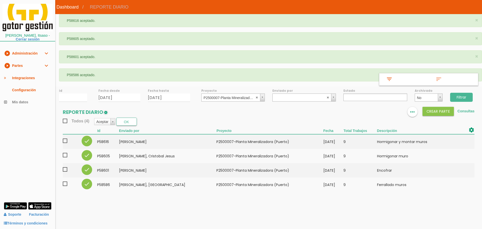
select select
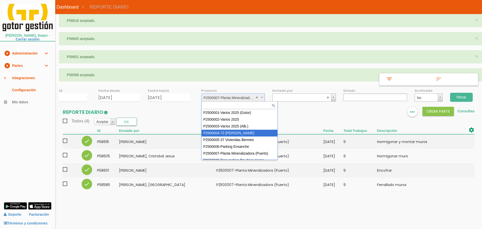
scroll to position [32, 0]
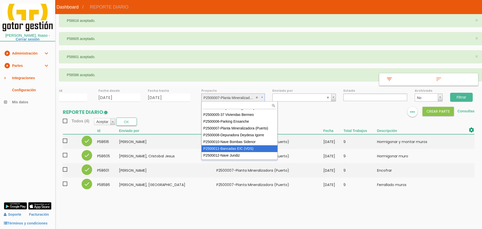
select select "93"
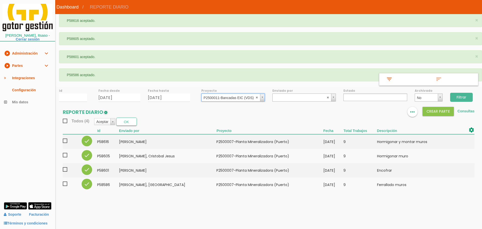
click at [464, 95] on input "Filtrar" at bounding box center [461, 97] width 23 height 9
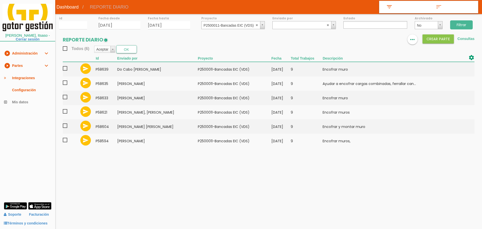
select select
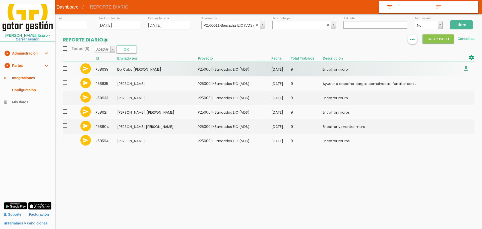
click at [64, 68] on span at bounding box center [67, 68] width 9 height 6
click at [0, 0] on input "checkbox" at bounding box center [0, 0] width 0 height 0
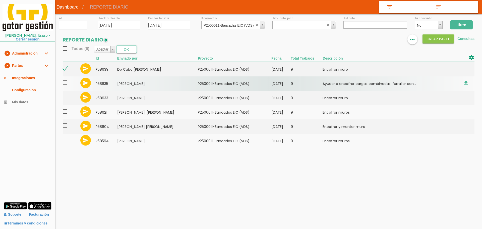
click at [65, 83] on span at bounding box center [67, 83] width 9 height 6
click at [0, 0] on input "checkbox" at bounding box center [0, 0] width 0 height 0
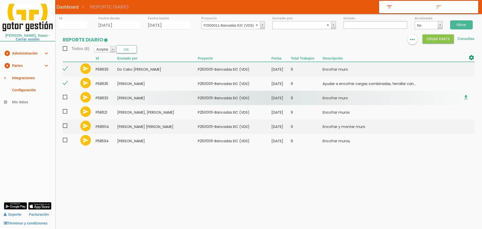
click at [66, 95] on span at bounding box center [67, 97] width 9 height 6
click at [0, 0] on input "checkbox" at bounding box center [0, 0] width 0 height 0
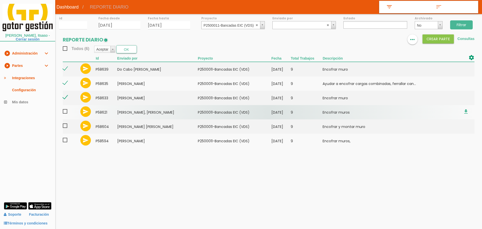
click at [66, 110] on span at bounding box center [67, 111] width 9 height 6
click at [0, 0] on input "checkbox" at bounding box center [0, 0] width 0 height 0
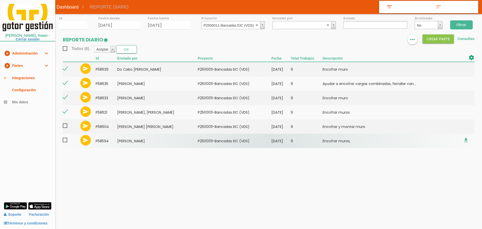
click at [63, 139] on span at bounding box center [67, 140] width 9 height 6
click at [0, 0] on input "checkbox" at bounding box center [0, 0] width 0 height 0
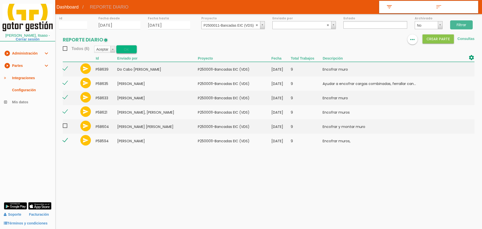
click at [122, 49] on button "OK" at bounding box center [126, 49] width 21 height 8
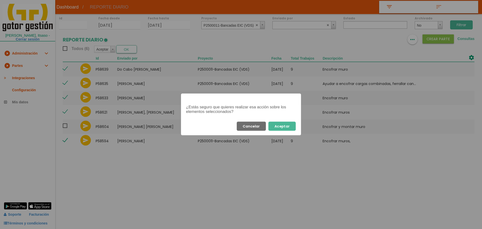
click at [275, 128] on button "Aceptar" at bounding box center [281, 125] width 27 height 9
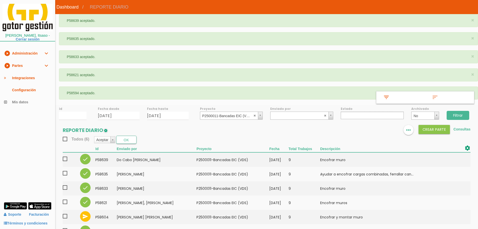
select select
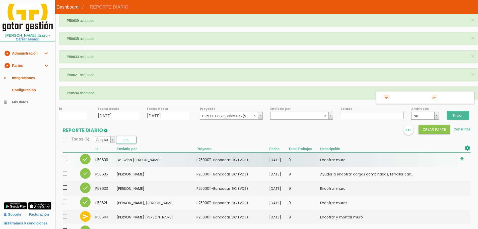
scroll to position [15, 0]
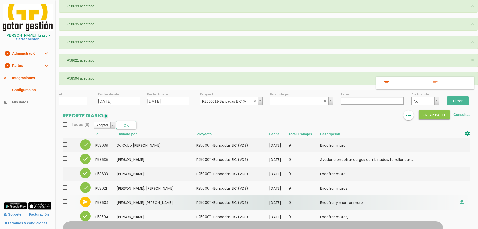
click at [151, 199] on td "Ayuso Muñoz, Angel Emilio" at bounding box center [157, 202] width 80 height 14
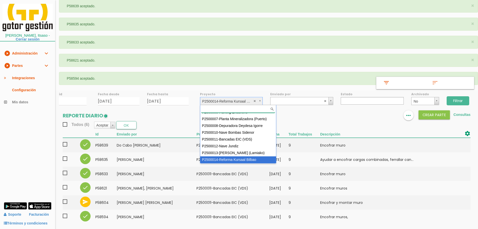
scroll to position [41, 0]
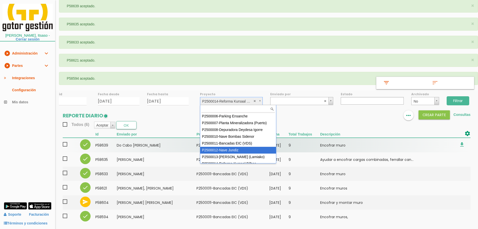
select select "95"
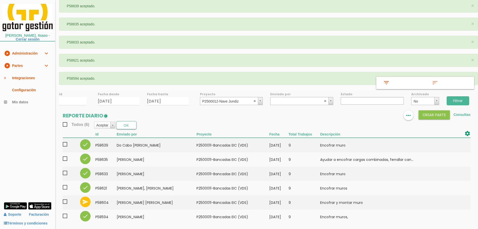
click at [453, 103] on input "Filtrar" at bounding box center [457, 100] width 23 height 9
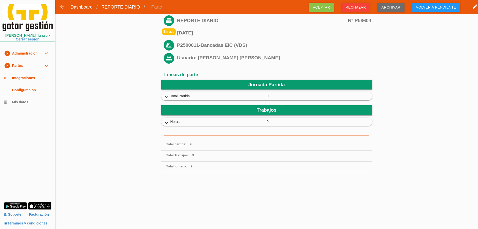
click at [164, 95] on icon "expand_more" at bounding box center [167, 97] width 8 height 7
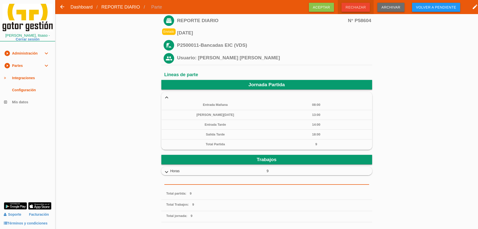
click at [364, 8] on span "Rechazar" at bounding box center [355, 7] width 28 height 9
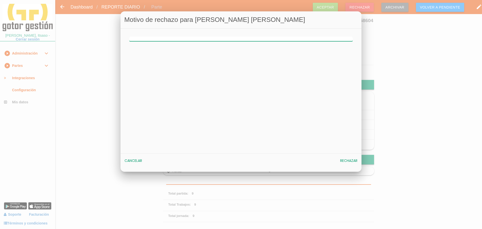
click at [187, 39] on input "text" at bounding box center [240, 38] width 223 height 5
type input "HORAS MAL"
click at [352, 155] on div "Cancelar Rechazar" at bounding box center [240, 160] width 241 height 15
click at [351, 160] on span "Rechazar" at bounding box center [348, 160] width 17 height 5
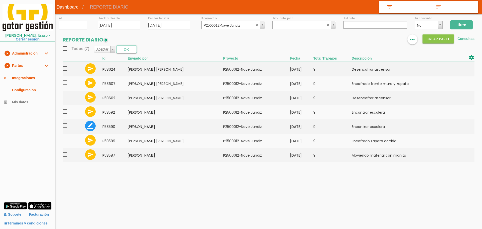
select select
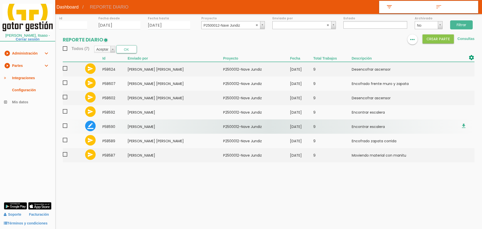
click at [233, 126] on td "﻿P2500012-Nave Jundiz" at bounding box center [256, 126] width 67 height 14
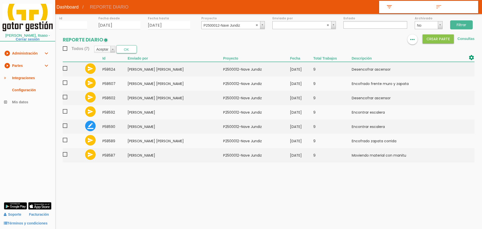
click at [459, 25] on input "Filtrar" at bounding box center [461, 24] width 23 height 9
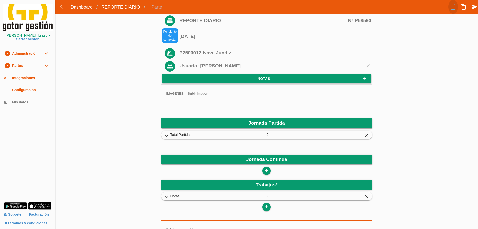
click at [453, 5] on link at bounding box center [453, 7] width 10 height 14
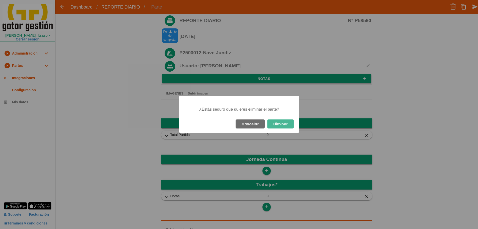
click at [278, 124] on button "Eliminar" at bounding box center [280, 123] width 27 height 9
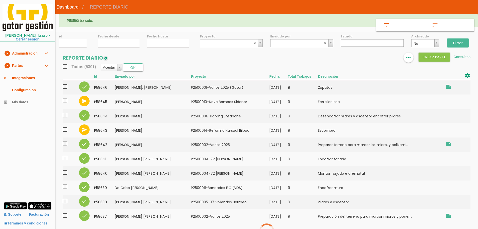
select select
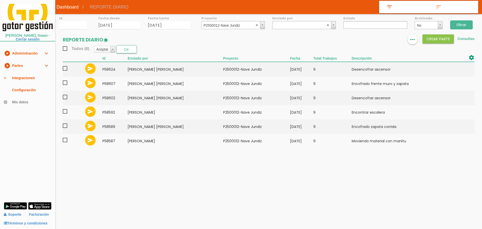
select select
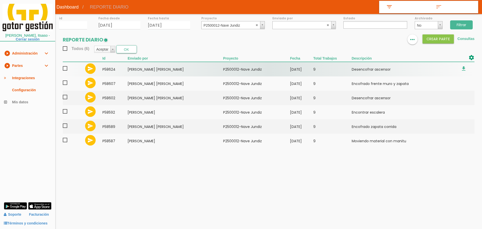
click at [64, 68] on span at bounding box center [67, 68] width 9 height 6
click at [0, 0] on input "checkbox" at bounding box center [0, 0] width 0 height 0
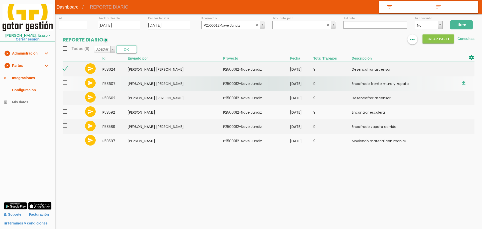
click at [64, 82] on span at bounding box center [67, 83] width 9 height 6
click at [0, 0] on input "checkbox" at bounding box center [0, 0] width 0 height 0
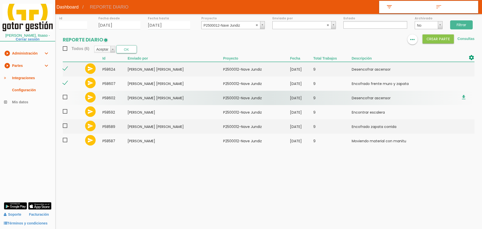
click at [66, 95] on span at bounding box center [67, 97] width 9 height 6
click at [0, 0] on input "checkbox" at bounding box center [0, 0] width 0 height 0
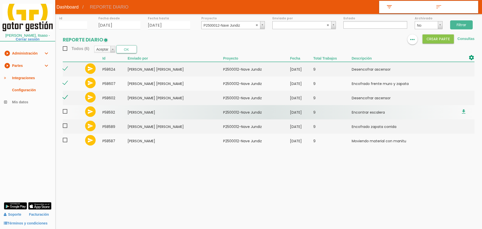
click at [66, 112] on span at bounding box center [67, 111] width 9 height 6
click at [0, 0] on input "checkbox" at bounding box center [0, 0] width 0 height 0
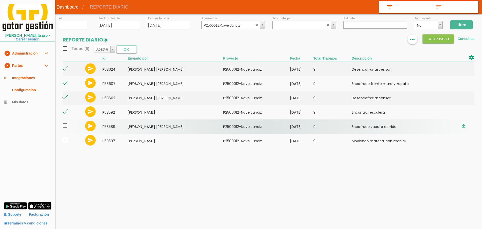
click at [66, 127] on span at bounding box center [67, 125] width 9 height 6
click at [0, 0] on input "checkbox" at bounding box center [0, 0] width 0 height 0
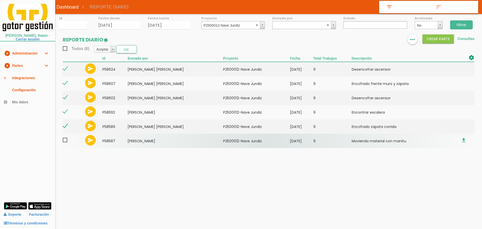
click at [66, 141] on span at bounding box center [67, 140] width 9 height 6
click at [0, 0] on input "checkbox" at bounding box center [0, 0] width 0 height 0
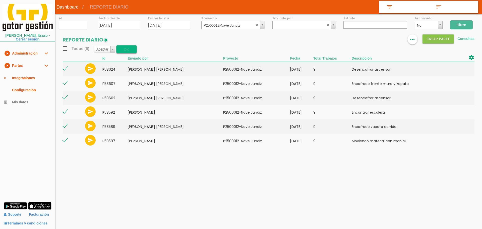
click at [127, 49] on button "OK" at bounding box center [126, 49] width 21 height 8
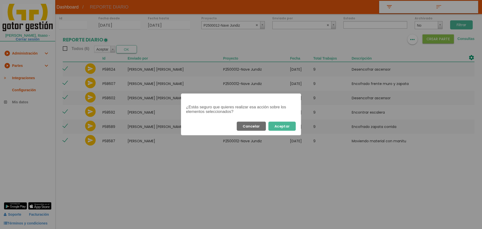
click at [289, 126] on button "Aceptar" at bounding box center [281, 125] width 27 height 9
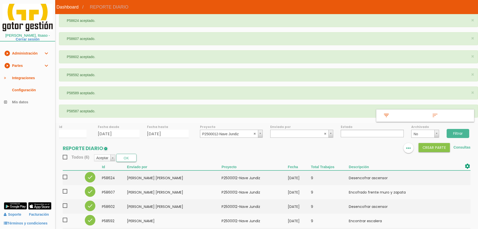
select select
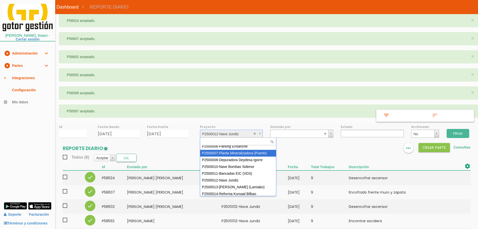
scroll to position [45, 0]
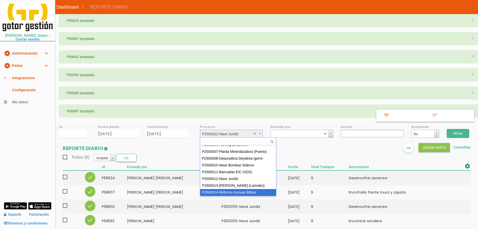
select select "97"
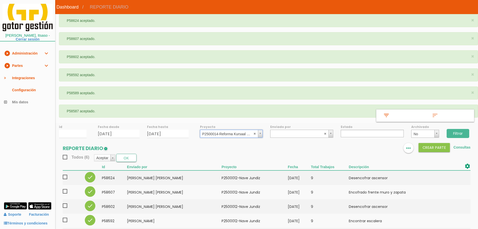
click at [467, 132] on input "Filtrar" at bounding box center [457, 133] width 23 height 9
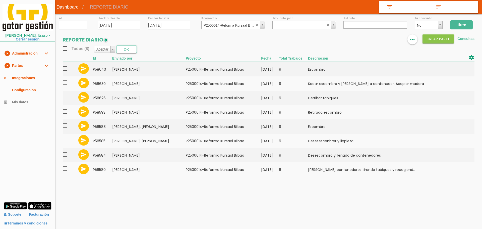
select select
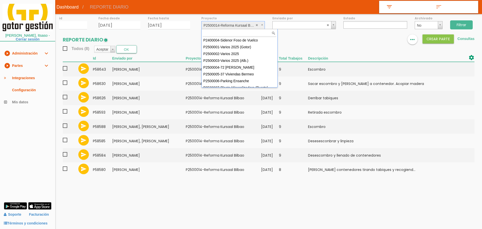
scroll to position [41, 0]
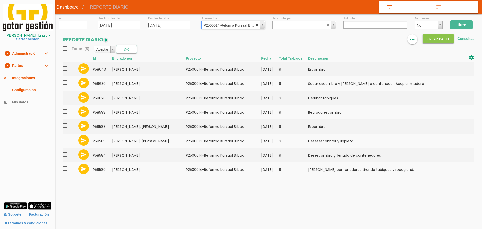
select select
click at [256, 23] on abbr at bounding box center [256, 24] width 3 height 3
click at [470, 23] on input "Filtrar" at bounding box center [461, 24] width 23 height 9
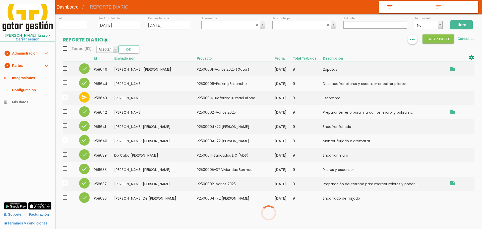
select select
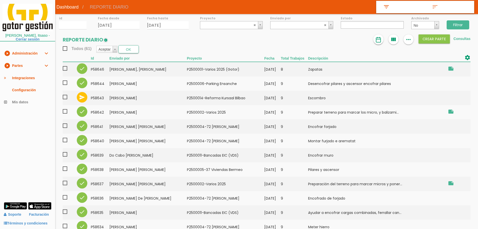
click at [378, 40] on img at bounding box center [378, 40] width 6 height 6
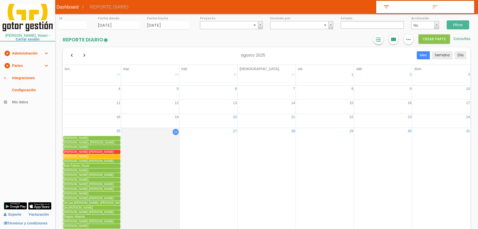
click at [380, 38] on icon "format_list_bulleted" at bounding box center [378, 39] width 7 height 10
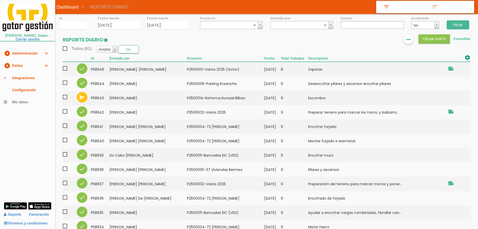
click at [462, 23] on input "Filtrar" at bounding box center [457, 24] width 23 height 9
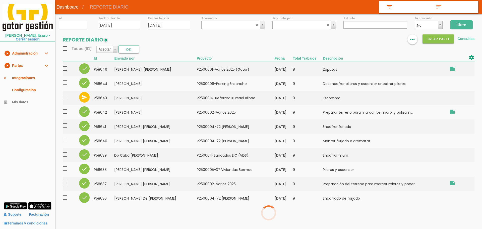
select select
